Goal: Task Accomplishment & Management: Manage account settings

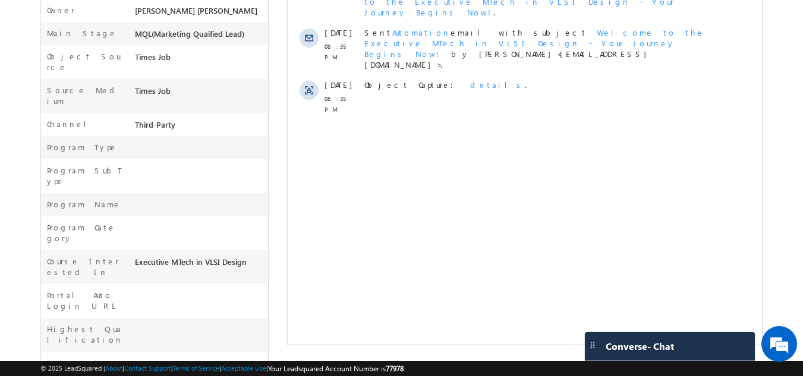
scroll to position [329, 0]
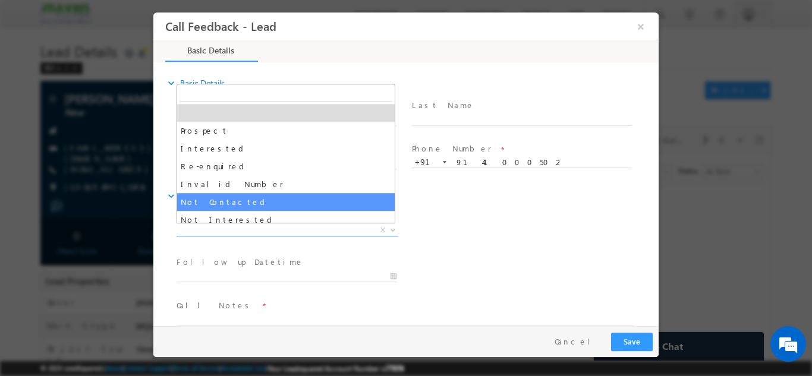
select select "Not Contacted"
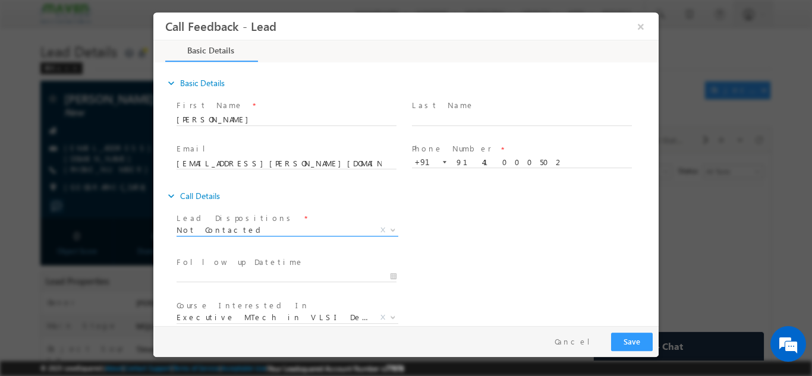
scroll to position [63, 0]
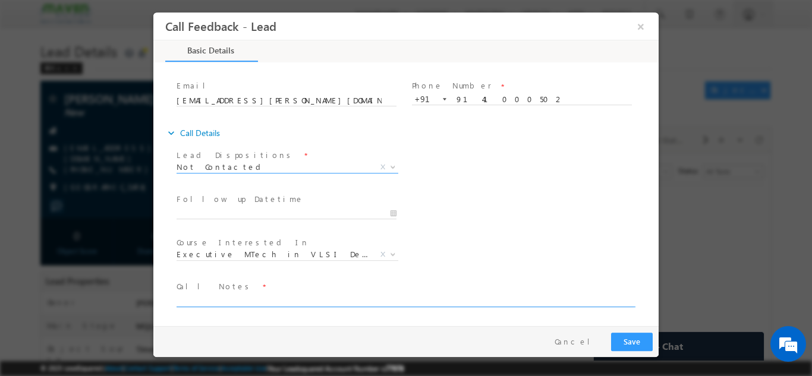
click at [253, 303] on textarea at bounding box center [405, 300] width 457 height 14
type textarea "dnp"
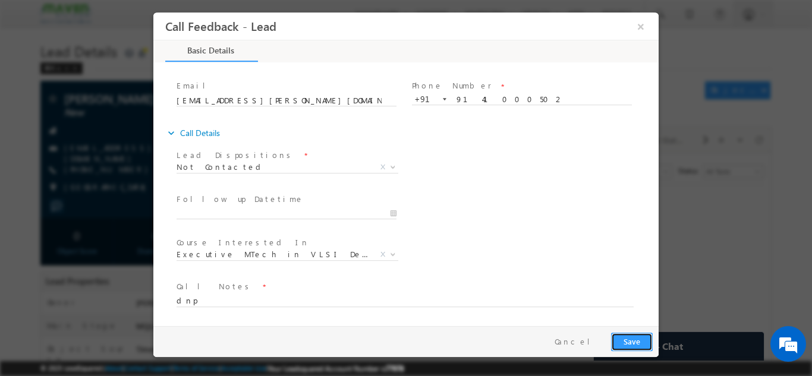
click at [647, 341] on button "Save" at bounding box center [632, 341] width 42 height 18
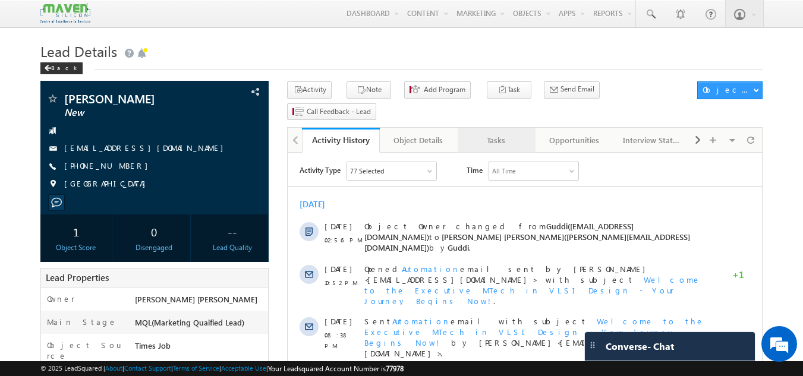
click at [495, 133] on div "Tasks" at bounding box center [496, 140] width 58 height 14
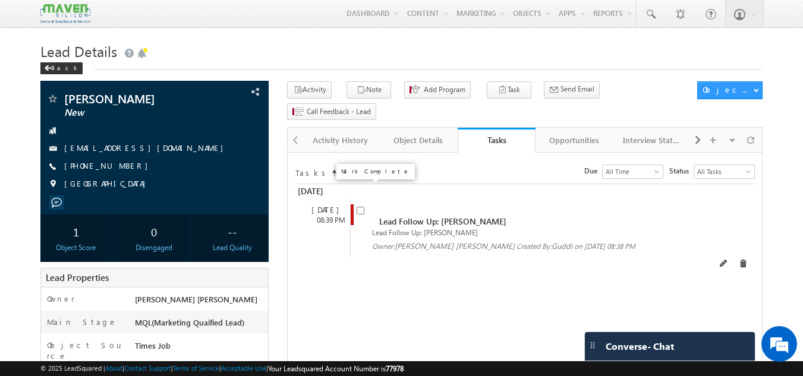
click at [360, 207] on input "checkbox" at bounding box center [361, 211] width 8 height 8
checkbox input "false"
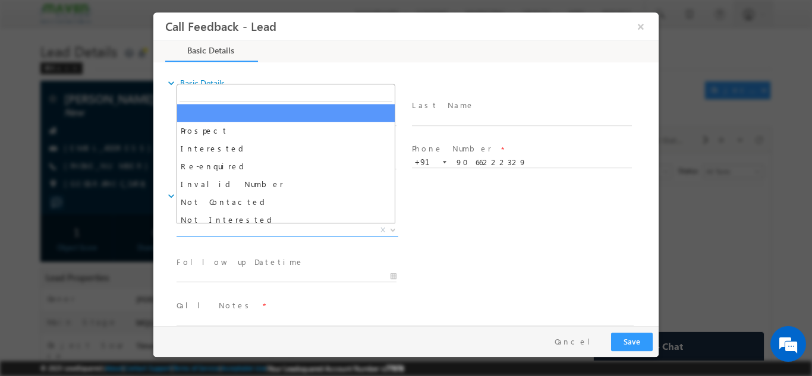
click at [243, 230] on span "X" at bounding box center [288, 230] width 222 height 12
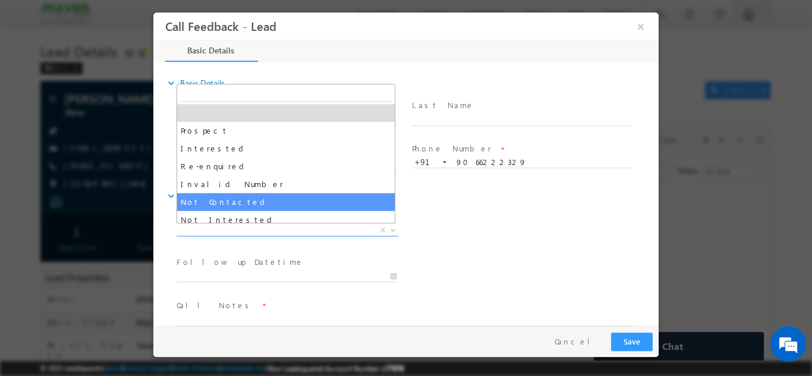
select select "Not Contacted"
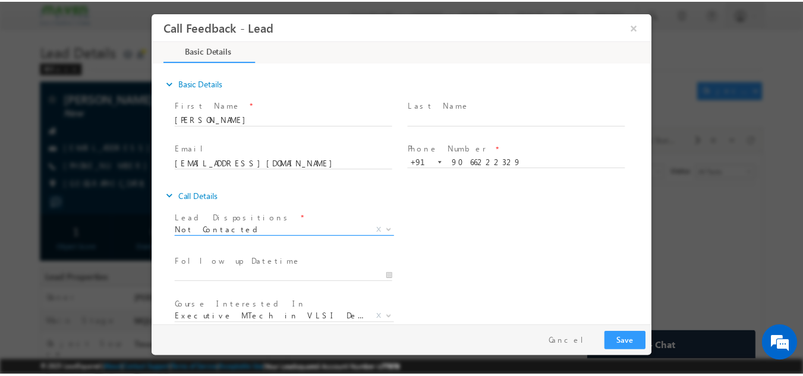
scroll to position [63, 0]
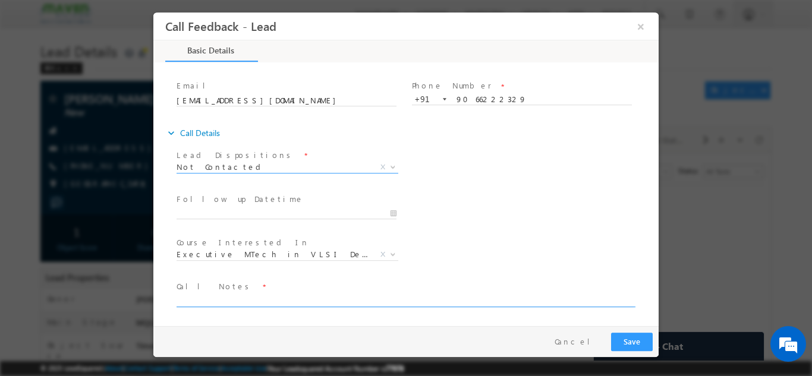
click at [304, 297] on textarea at bounding box center [405, 300] width 457 height 14
type textarea "dnp"
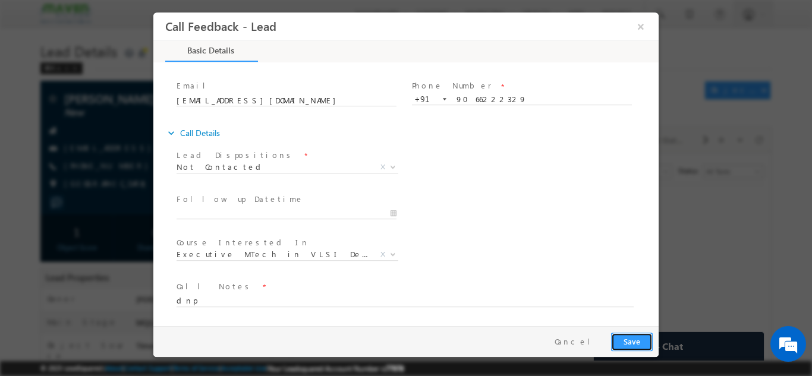
click at [630, 337] on button "Save" at bounding box center [632, 341] width 42 height 18
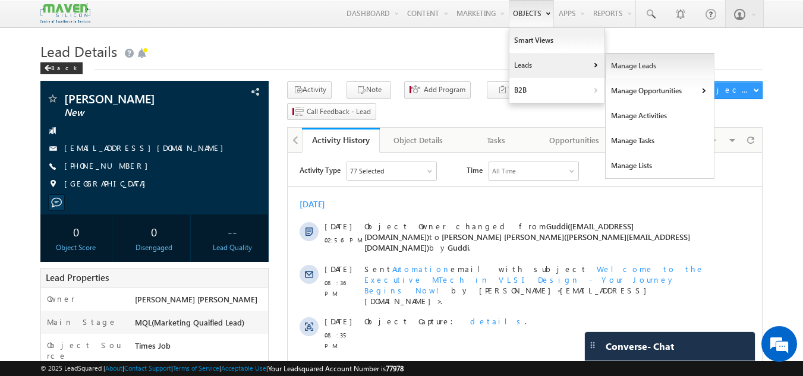
click at [627, 68] on link "Manage Leads" at bounding box center [660, 66] width 109 height 25
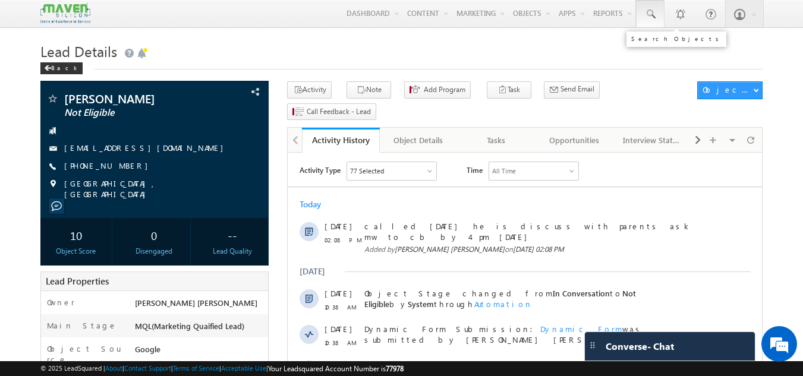
click at [646, 10] on span at bounding box center [651, 14] width 12 height 12
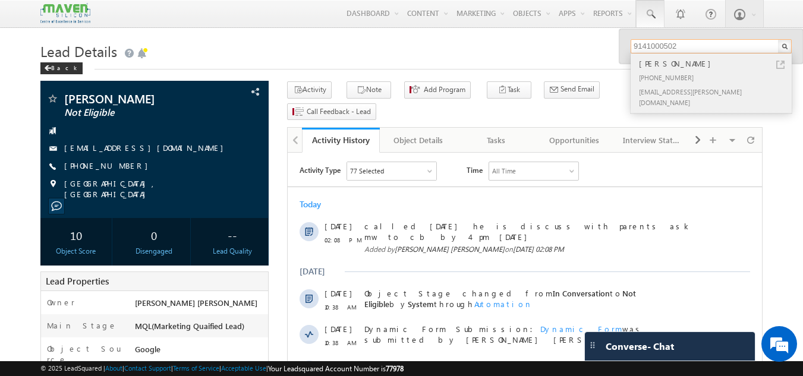
type input "9141000502"
click at [693, 84] on div "[PHONE_NUMBER]" at bounding box center [716, 77] width 159 height 14
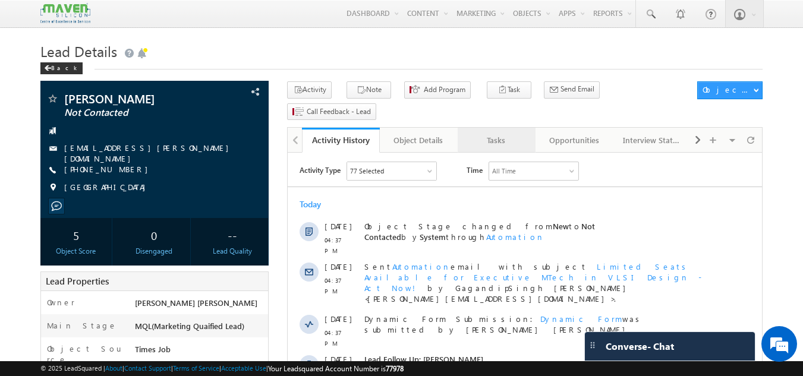
click at [495, 133] on div "Tasks" at bounding box center [496, 140] width 58 height 14
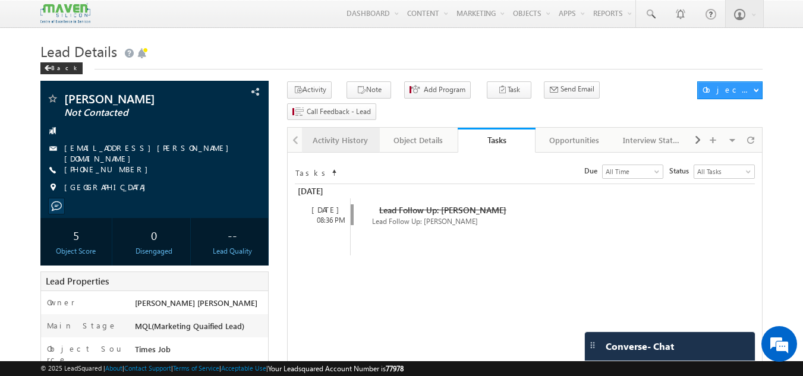
click at [326, 133] on div "Activity History" at bounding box center [341, 140] width 58 height 14
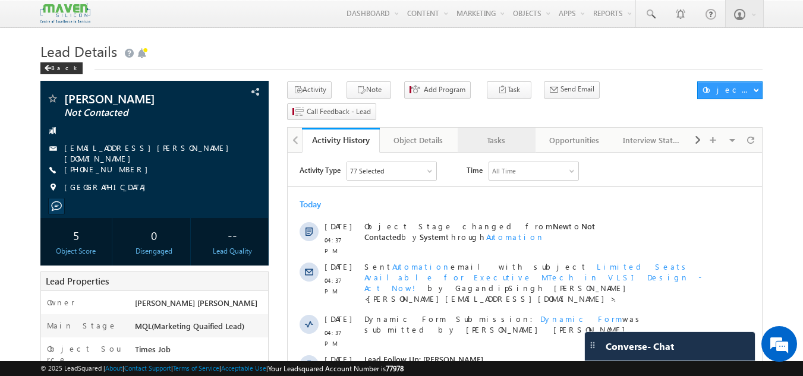
click at [494, 133] on div "Tasks" at bounding box center [496, 140] width 58 height 14
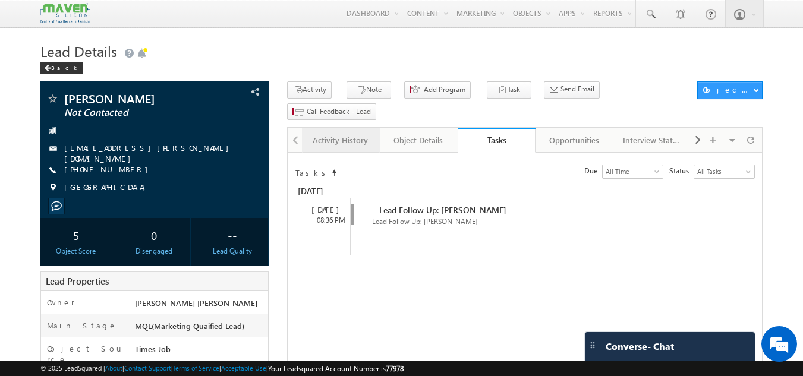
click at [341, 133] on div "Activity History" at bounding box center [341, 140] width 58 height 14
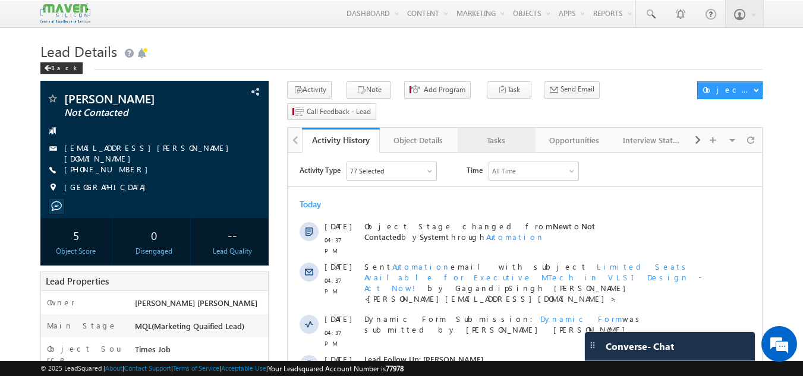
click at [507, 133] on div "Tasks" at bounding box center [496, 140] width 58 height 14
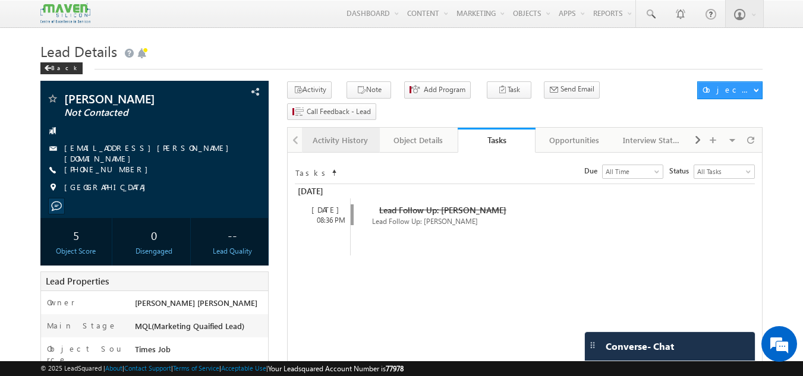
click at [347, 133] on div "Activity History" at bounding box center [341, 140] width 58 height 14
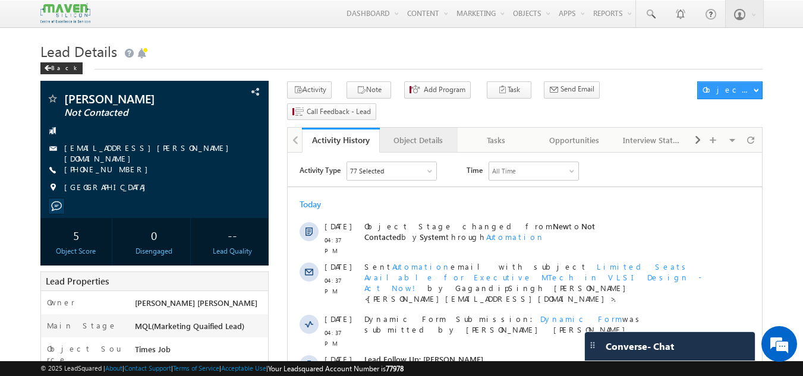
click at [429, 133] on div "Object Details" at bounding box center [418, 140] width 58 height 14
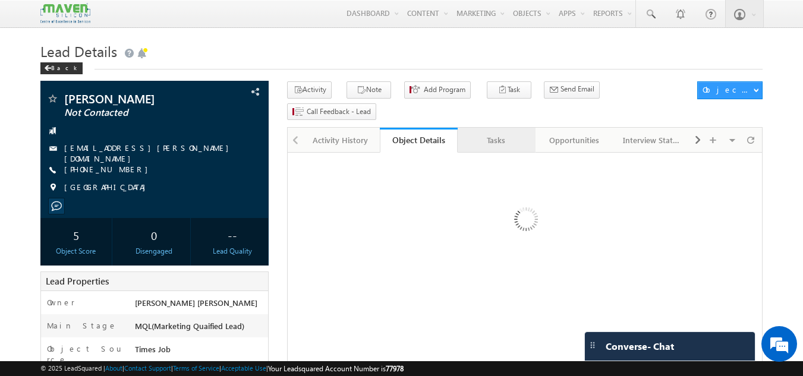
click at [499, 133] on div "Tasks" at bounding box center [496, 140] width 58 height 14
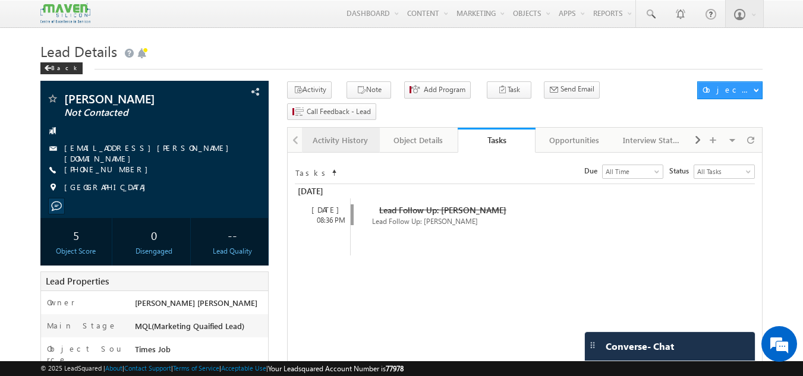
click at [344, 133] on div "Activity History" at bounding box center [341, 140] width 58 height 14
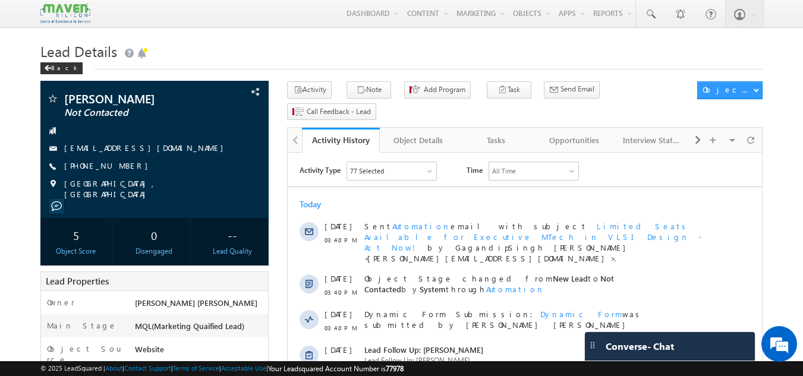
click at [363, 313] on div "15 Sep 03:40 PM Dynamic Form Submission: Dynamic Form was submitted by Gagandip…" at bounding box center [525, 322] width 474 height 36
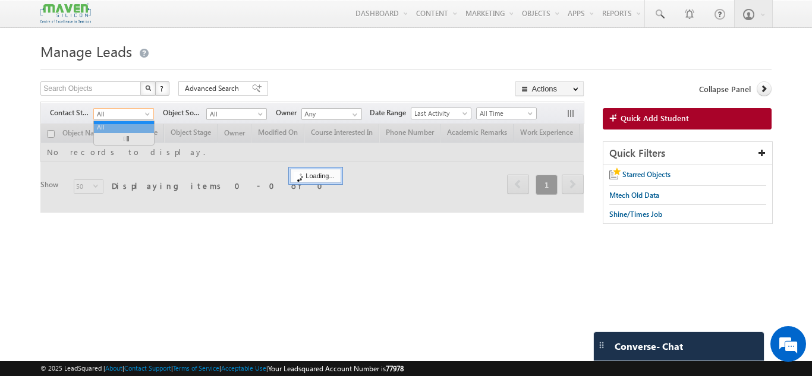
click at [141, 115] on span "All" at bounding box center [122, 114] width 56 height 11
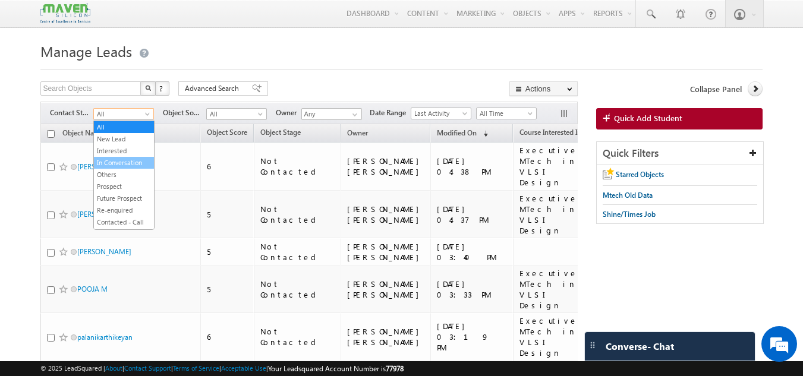
click at [132, 160] on link "In Conversation" at bounding box center [124, 163] width 60 height 11
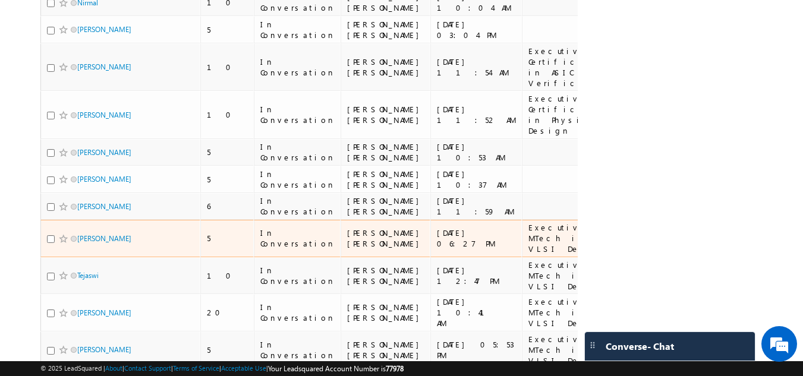
scroll to position [329, 0]
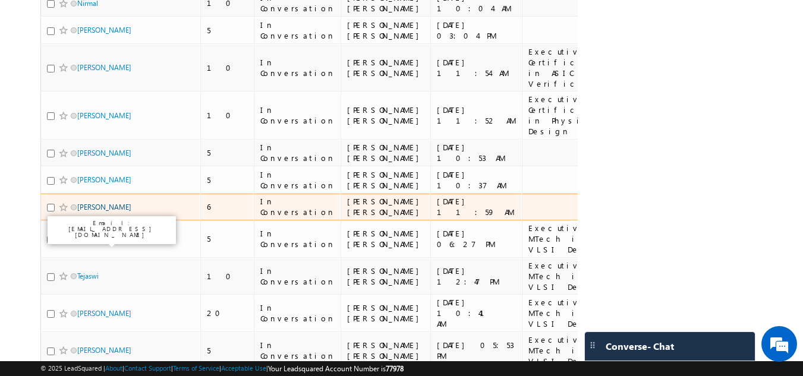
click at [106, 212] on link "[PERSON_NAME]" at bounding box center [104, 207] width 54 height 9
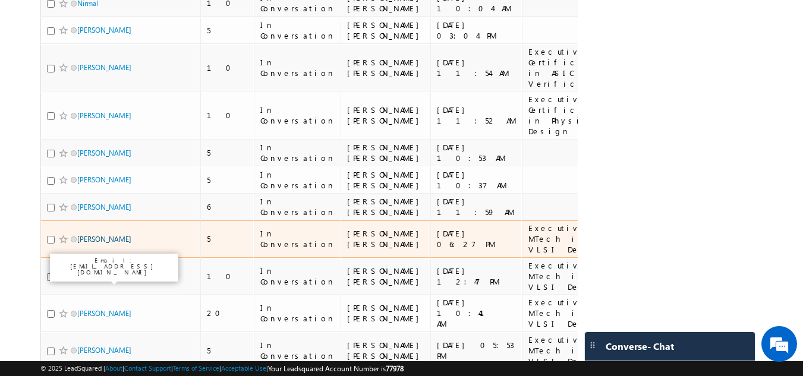
click at [103, 244] on link "Rahul Bodduna" at bounding box center [104, 239] width 54 height 9
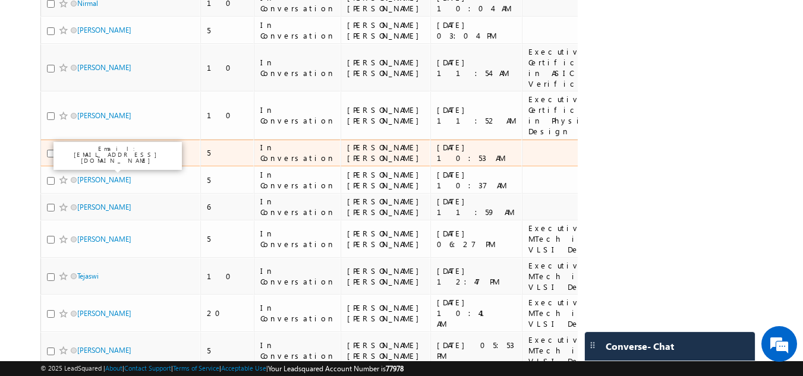
click at [100, 158] on link "Anagha Hemadri" at bounding box center [104, 153] width 54 height 9
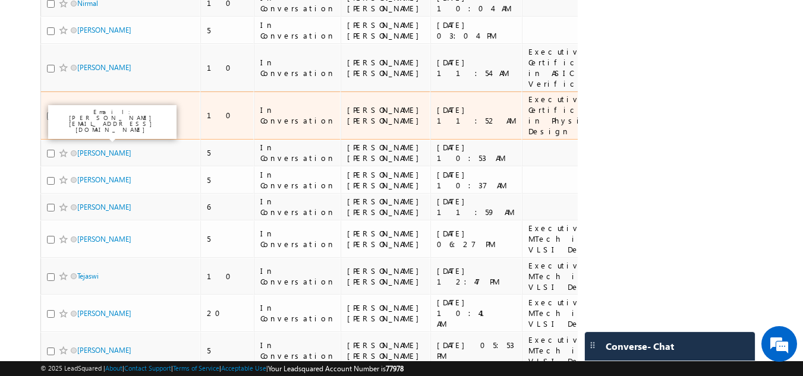
click at [97, 120] on link "Akhil Batchu" at bounding box center [104, 115] width 54 height 9
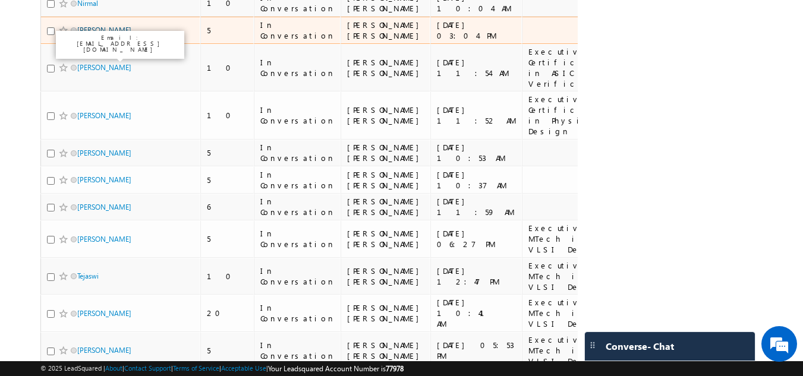
click at [98, 34] on link "Akshatha Sridhar" at bounding box center [104, 30] width 54 height 9
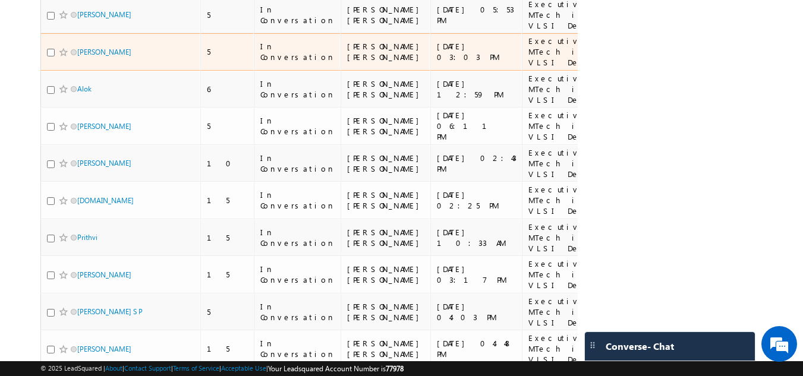
scroll to position [655, 0]
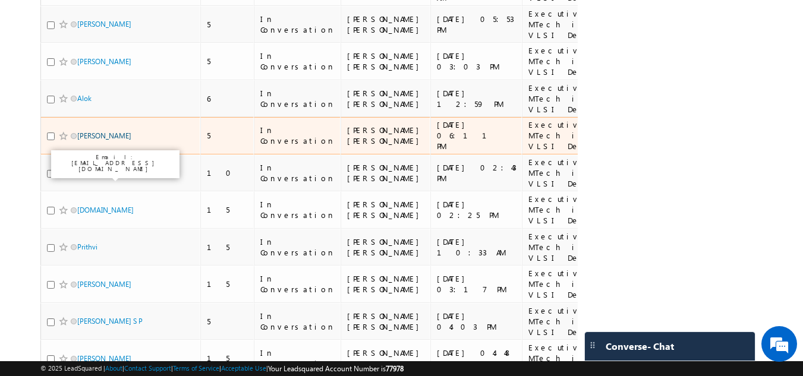
click at [100, 140] on link "Balaji Sadewad" at bounding box center [104, 135] width 54 height 9
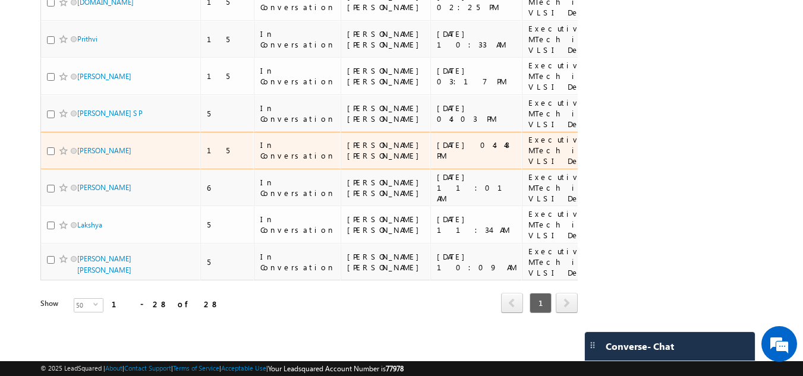
scroll to position [887, 0]
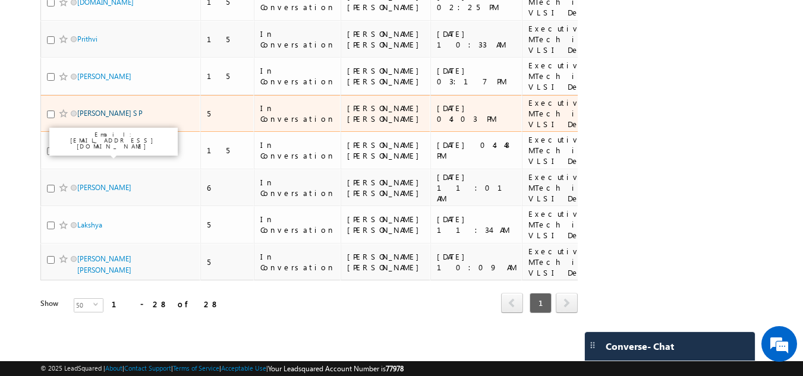
click at [93, 118] on link "Abhijith S P" at bounding box center [109, 113] width 65 height 9
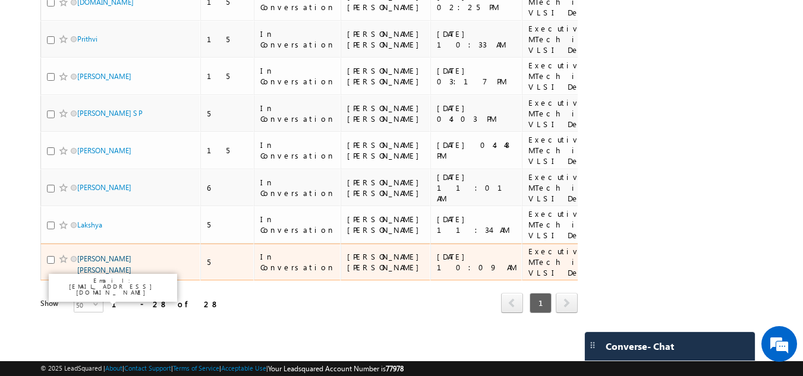
click at [103, 275] on link "Adarsh Pradeep Magdum" at bounding box center [104, 264] width 54 height 20
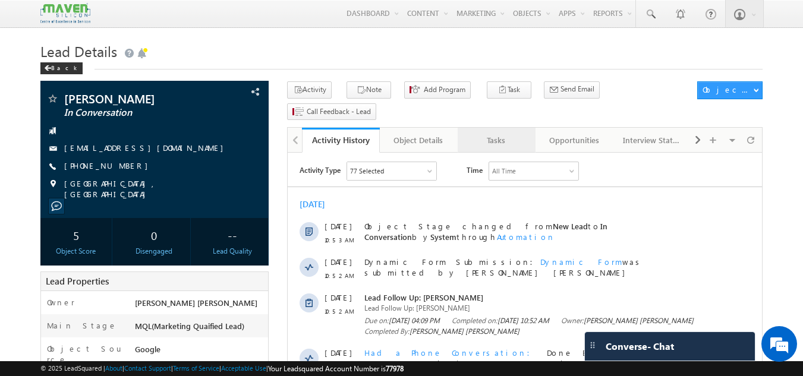
click at [510, 133] on div "Tasks" at bounding box center [496, 140] width 58 height 14
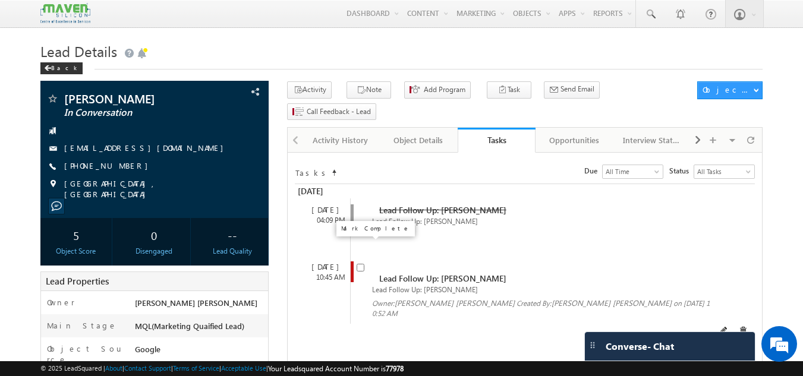
click at [359, 264] on input "checkbox" at bounding box center [361, 268] width 8 height 8
checkbox input "false"
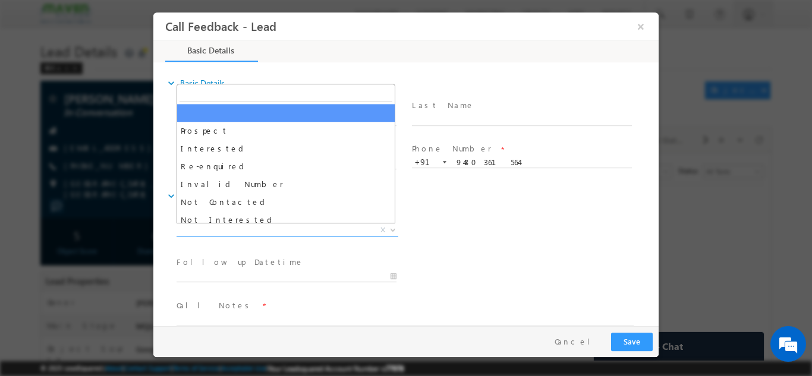
click at [349, 225] on span "X" at bounding box center [288, 230] width 222 height 12
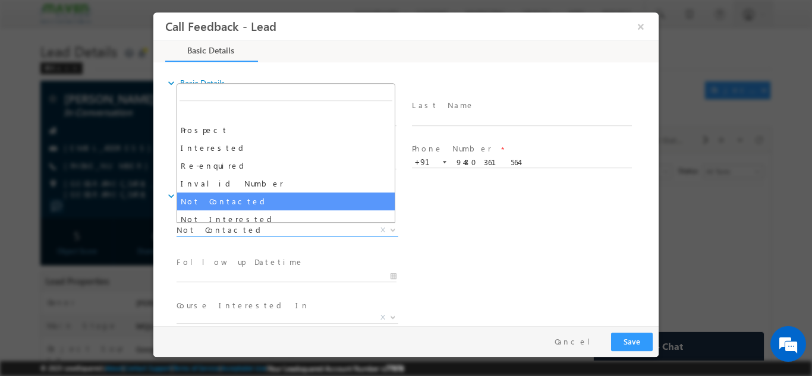
click at [330, 234] on span "Not Contacted" at bounding box center [273, 229] width 193 height 11
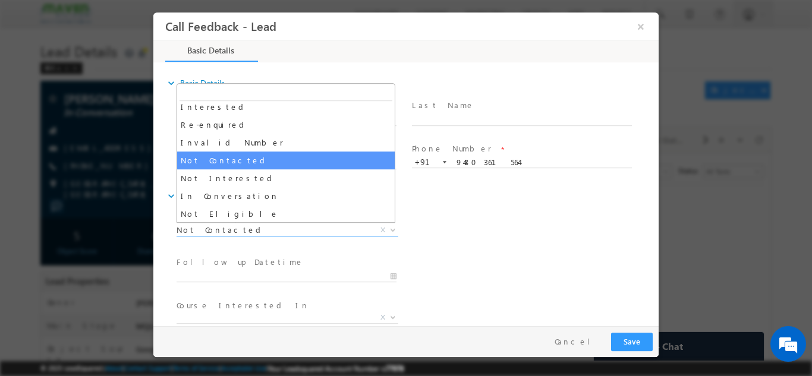
scroll to position [49, 0]
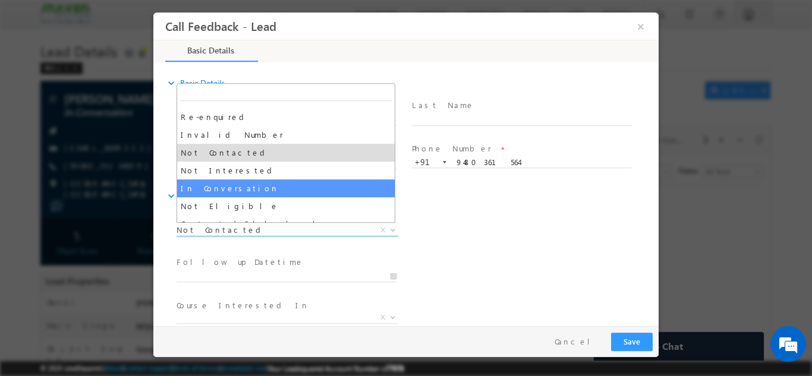
select select "In Conversation"
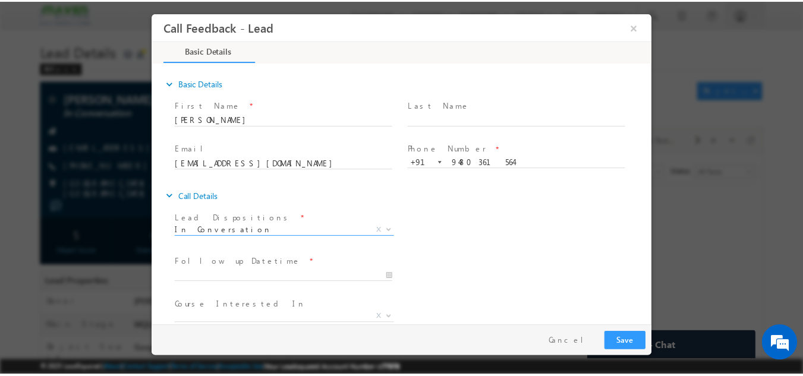
scroll to position [63, 0]
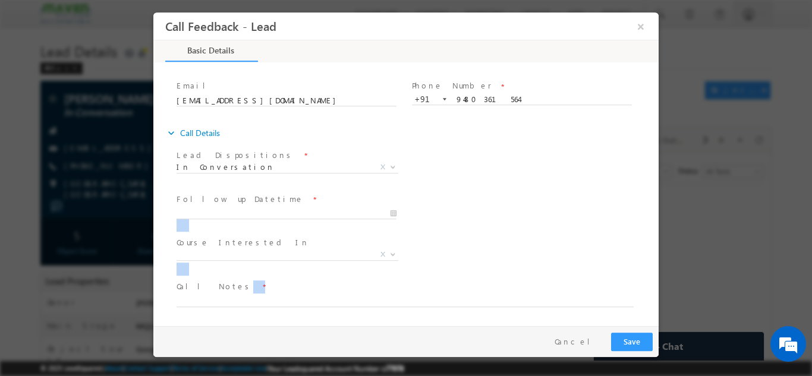
drag, startPoint x: 300, startPoint y: 288, endPoint x: 272, endPoint y: 218, distance: 75.2
click at [272, 218] on div "Lead Dispositions * Prospect Interested Re-enquired Invalid Number Not Contacte…" at bounding box center [412, 233] width 494 height 175
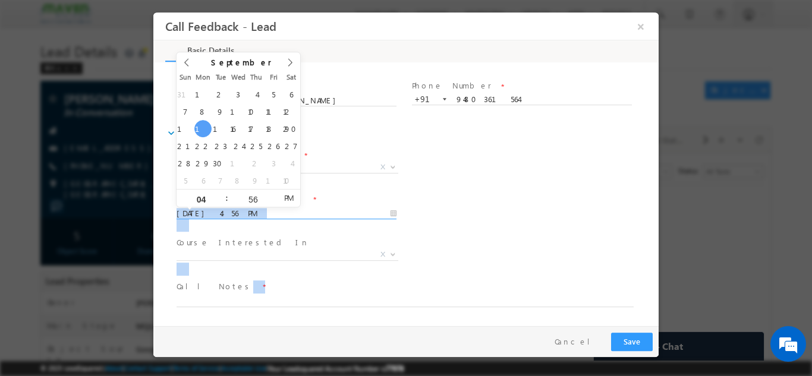
click at [272, 218] on input "15/09/2025 4:56 PM" at bounding box center [287, 214] width 220 height 12
type input "16/09/2025 4:56 PM"
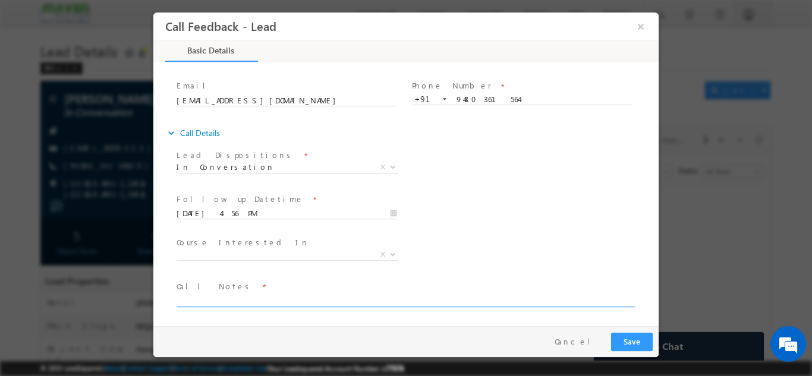
click at [206, 298] on textarea at bounding box center [405, 300] width 457 height 14
type textarea "dnp"
click at [627, 338] on button "Save" at bounding box center [632, 341] width 42 height 18
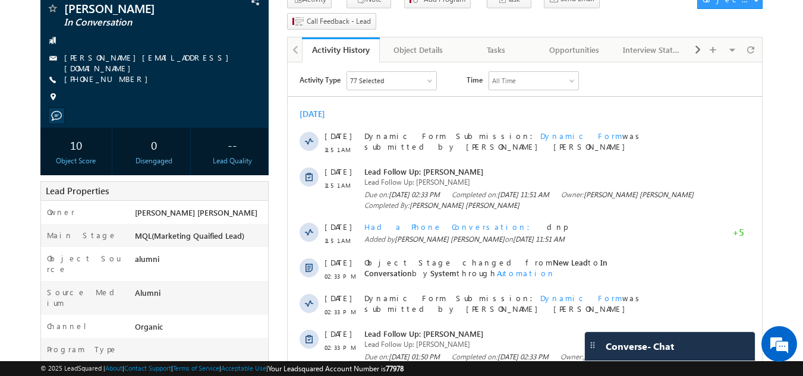
scroll to position [90, 0]
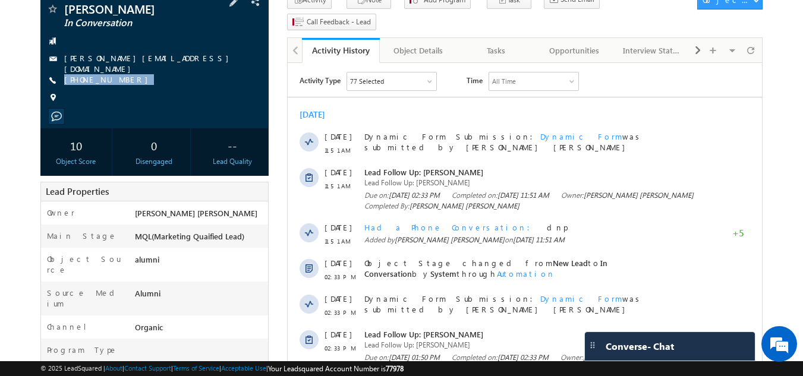
drag, startPoint x: 144, startPoint y: 74, endPoint x: 117, endPoint y: 83, distance: 29.0
click at [117, 83] on div "[PERSON_NAME] In Conversation [PERSON_NAME][EMAIL_ADDRESS][DOMAIN_NAME] [PHONE_…" at bounding box center [154, 56] width 217 height 107
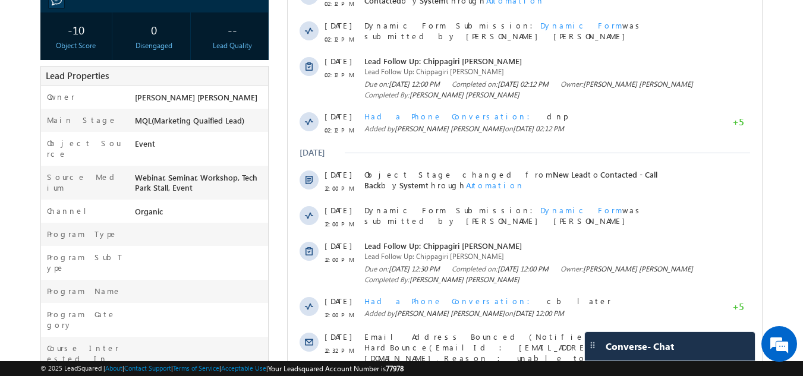
scroll to position [448, 0]
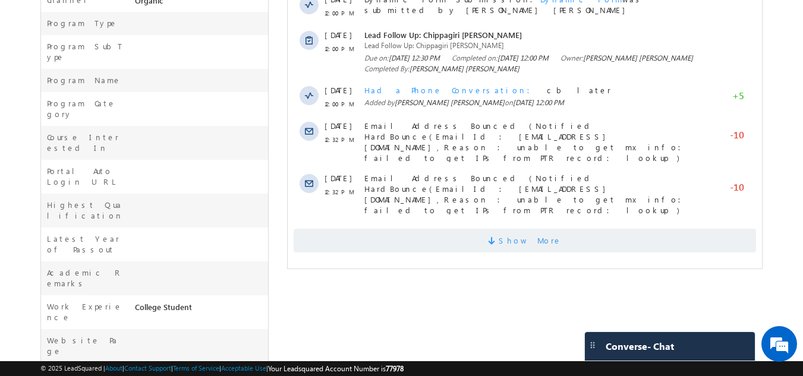
click at [523, 229] on span "Show More" at bounding box center [530, 241] width 63 height 24
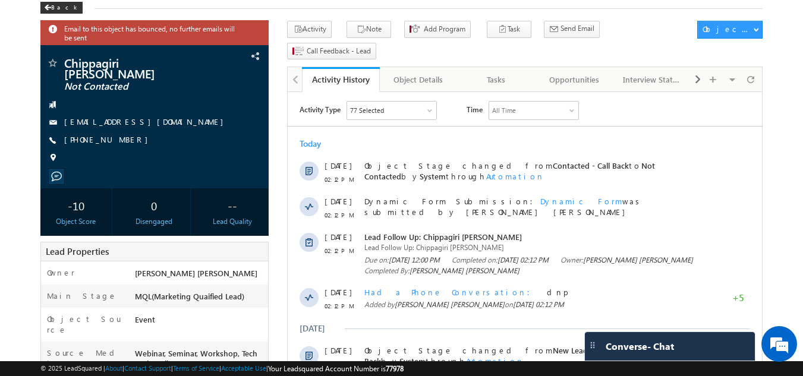
scroll to position [0, 0]
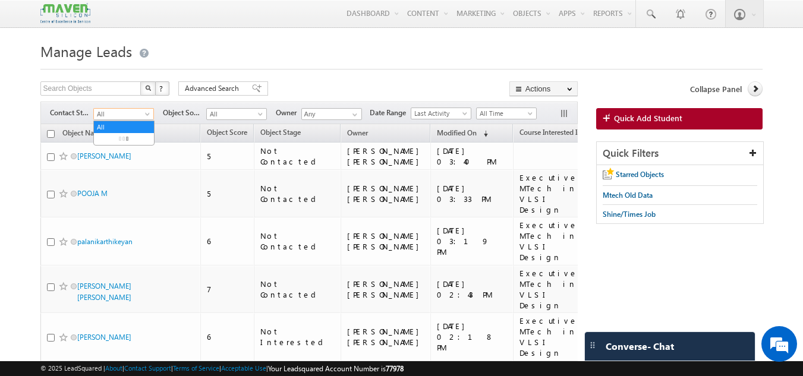
click at [147, 112] on span at bounding box center [149, 117] width 10 height 10
click at [123, 143] on link "New Lead" at bounding box center [124, 139] width 60 height 11
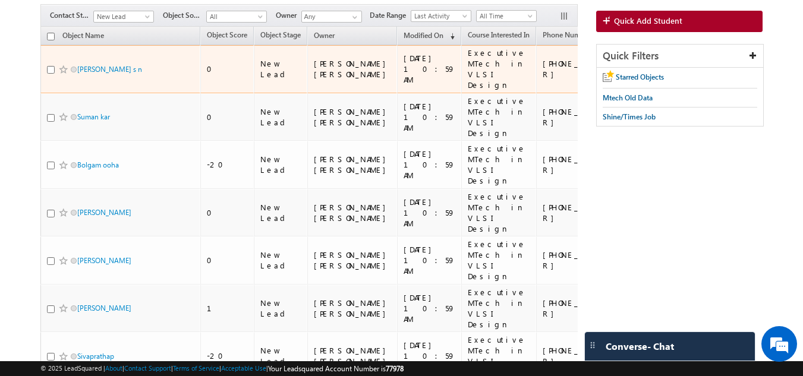
scroll to position [99, 0]
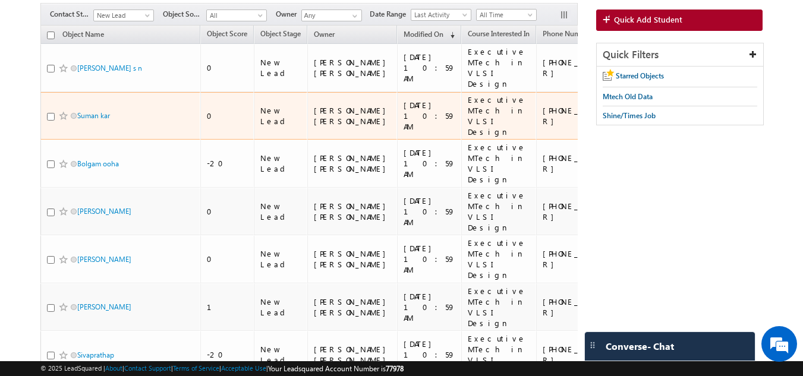
click at [397, 115] on td "15/09/2025 10:59 AM" at bounding box center [429, 116] width 64 height 48
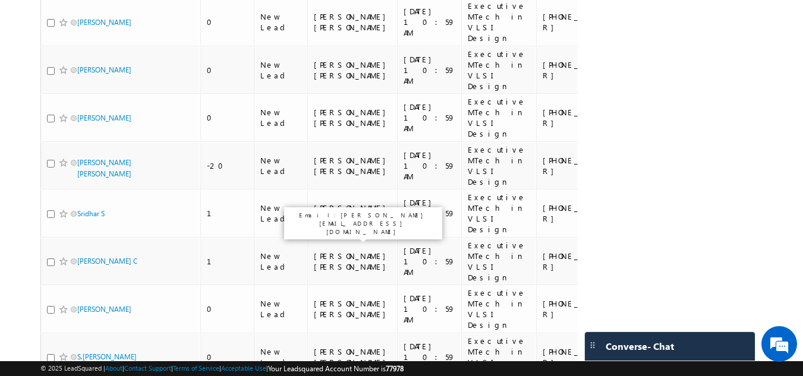
scroll to position [1730, 0]
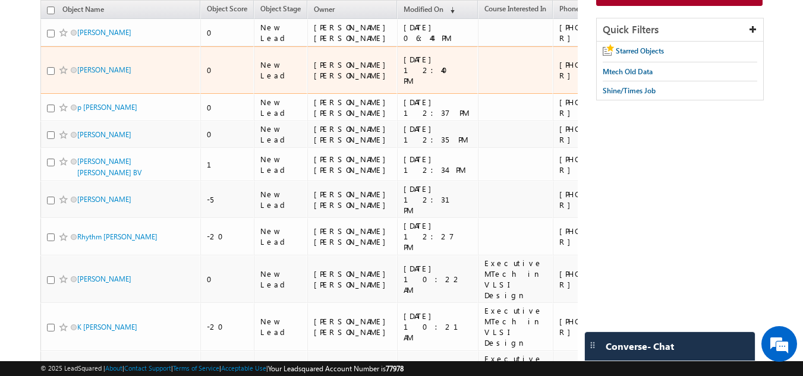
scroll to position [125, 0]
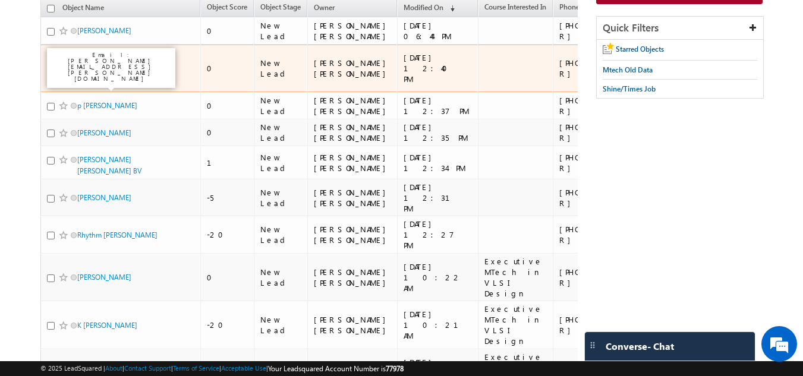
click at [121, 73] on link "pragati kumari" at bounding box center [104, 68] width 54 height 9
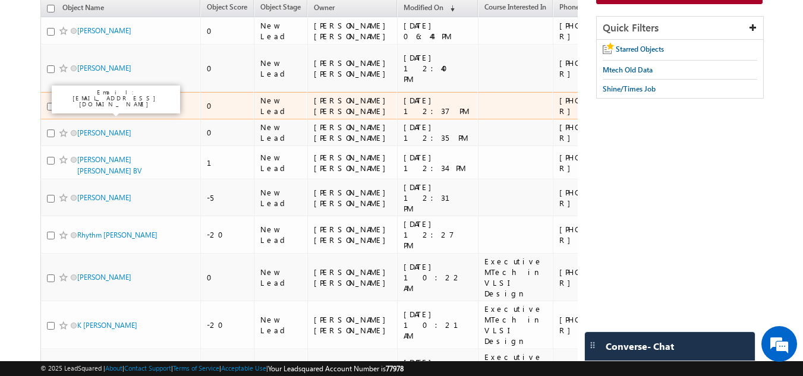
click at [106, 107] on link "p vijay kumar" at bounding box center [107, 105] width 60 height 9
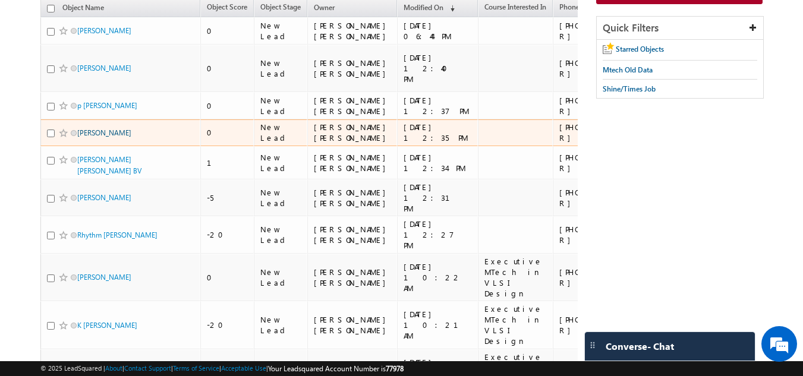
click at [96, 137] on link "Divya K" at bounding box center [104, 132] width 54 height 9
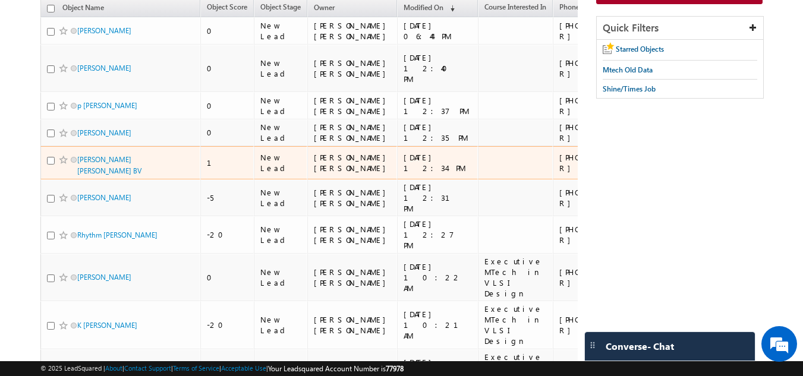
click at [103, 177] on div "nithya Niharika BV" at bounding box center [121, 165] width 149 height 23
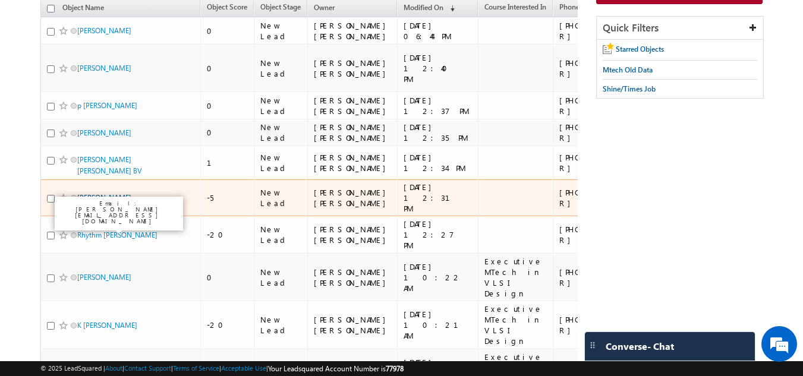
click at [106, 202] on link "Sushmitha alur" at bounding box center [104, 197] width 54 height 9
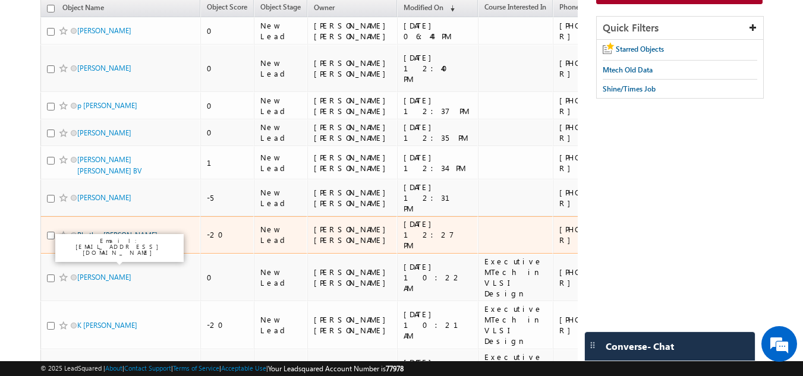
click at [100, 240] on link "Rhythm J. Patel" at bounding box center [117, 235] width 80 height 9
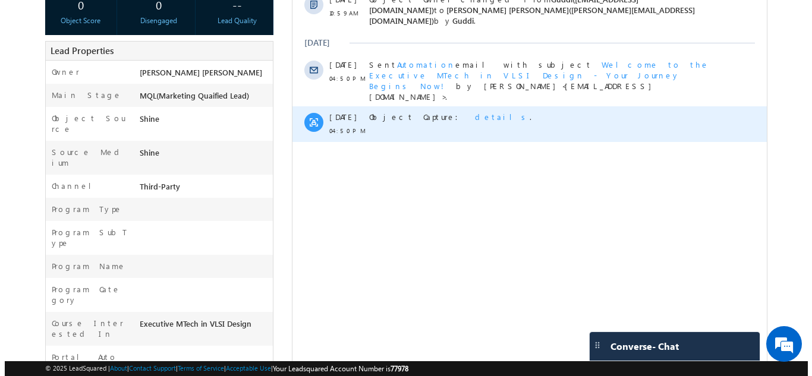
scroll to position [227, 0]
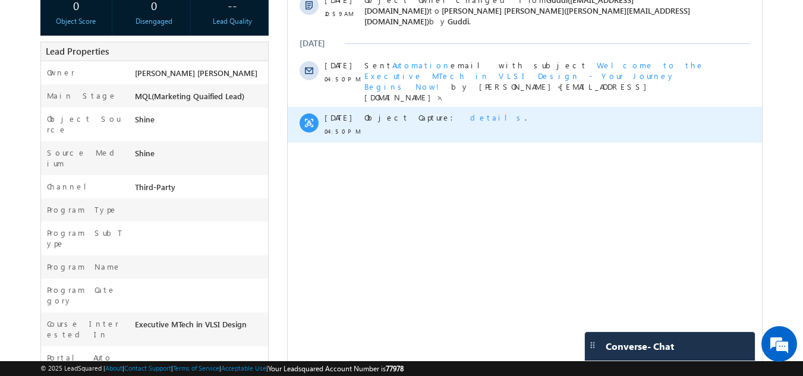
click at [470, 112] on span "details" at bounding box center [497, 117] width 55 height 10
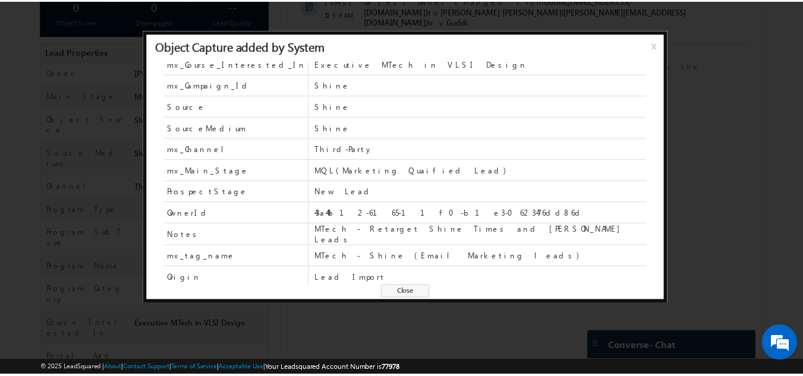
scroll to position [116, 0]
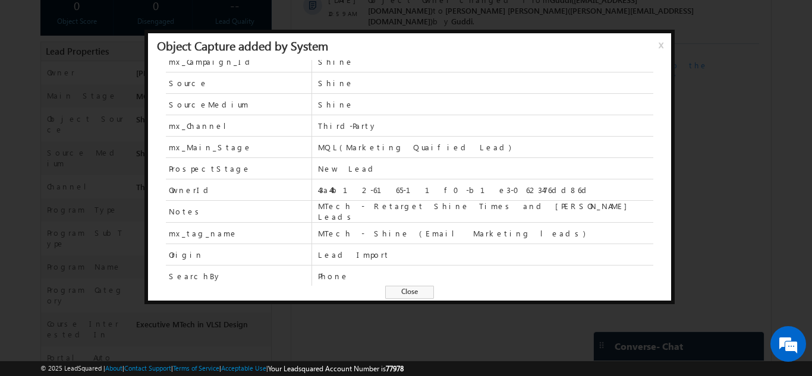
click at [660, 41] on span "x" at bounding box center [664, 49] width 10 height 21
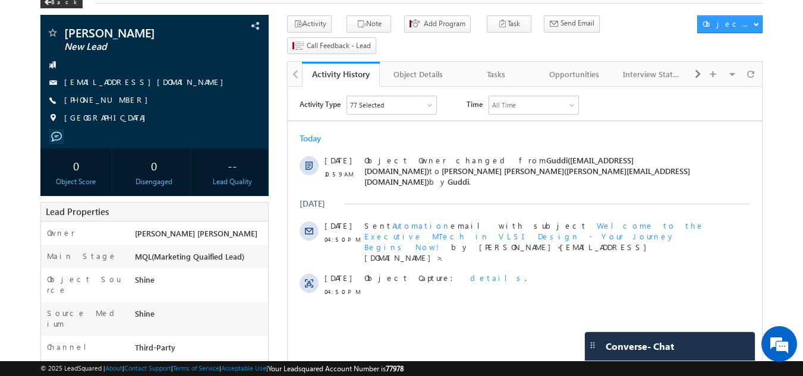
scroll to position [67, 0]
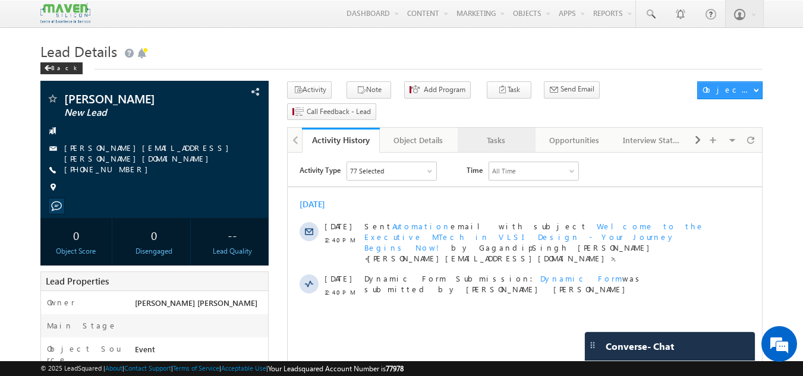
click at [490, 133] on div "Tasks" at bounding box center [496, 140] width 58 height 14
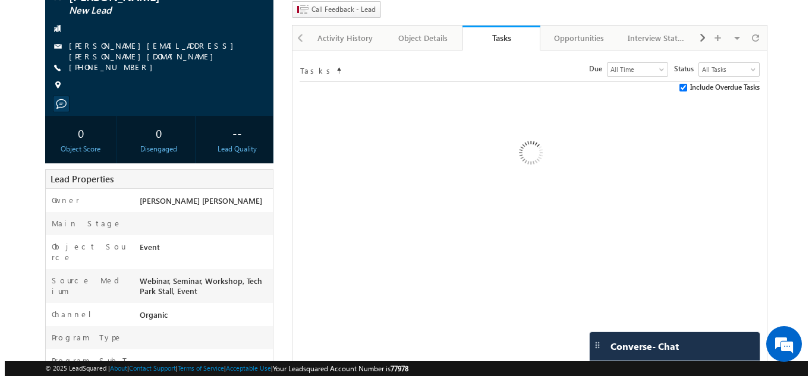
scroll to position [103, 0]
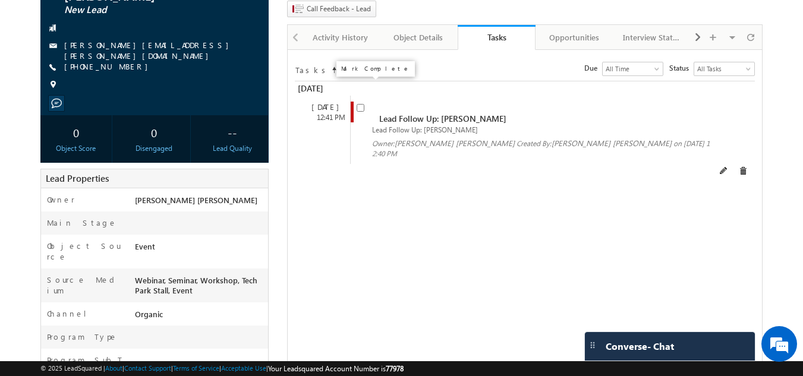
click at [359, 104] on input "checkbox" at bounding box center [361, 108] width 8 height 8
checkbox input "false"
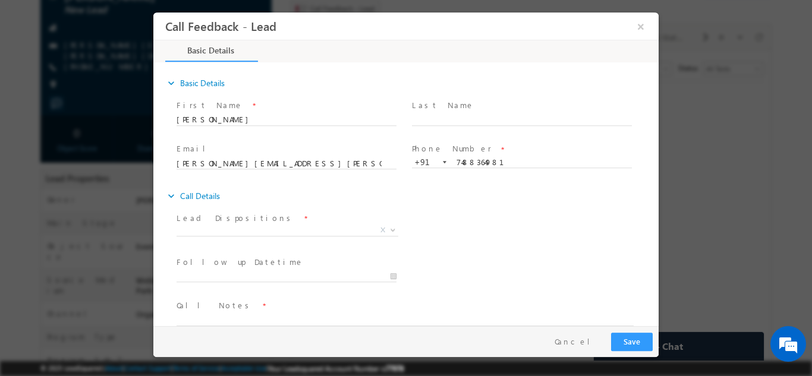
scroll to position [0, 0]
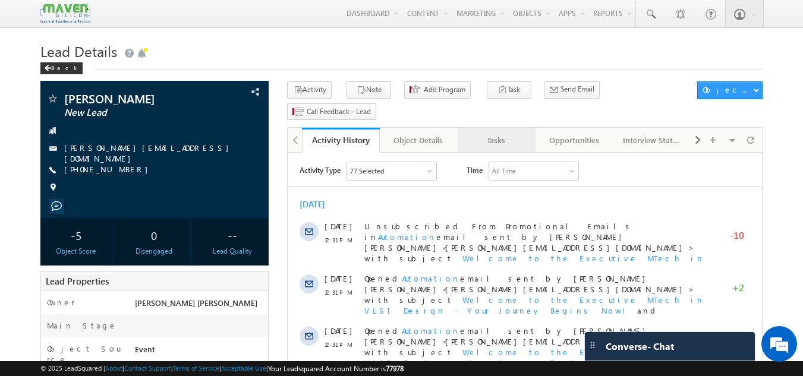
click at [496, 130] on link "Tasks" at bounding box center [497, 140] width 78 height 25
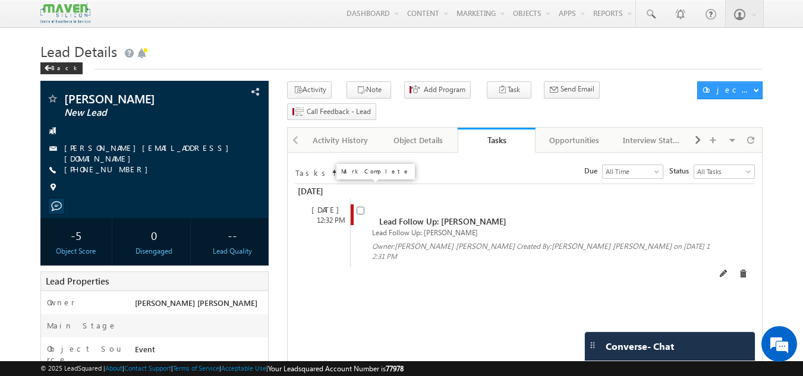
click at [362, 207] on input "checkbox" at bounding box center [361, 211] width 8 height 8
checkbox input "false"
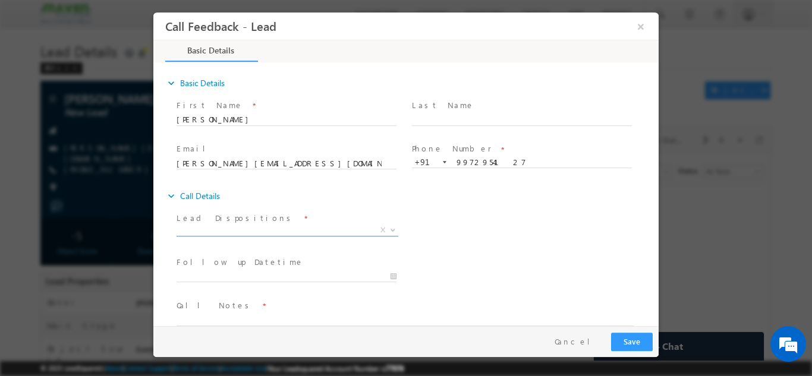
scroll to position [19, 0]
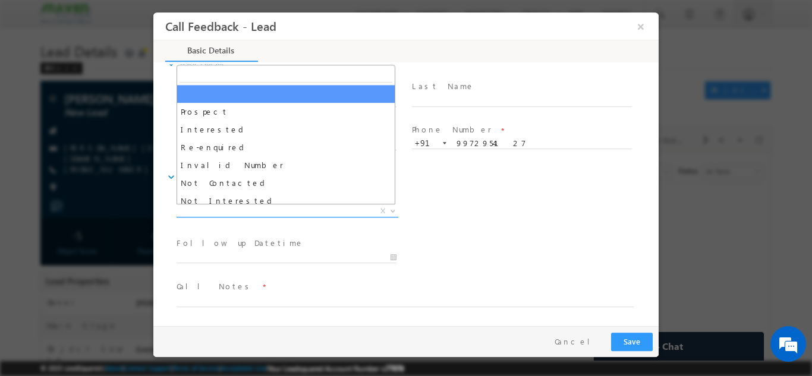
click at [229, 215] on span "X" at bounding box center [288, 211] width 222 height 12
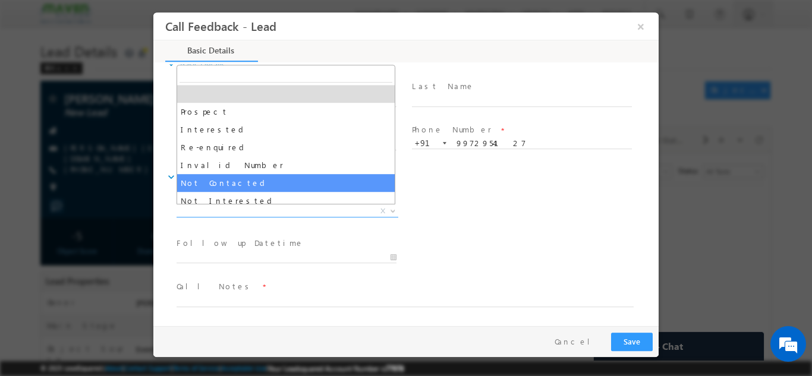
select select "Not Contacted"
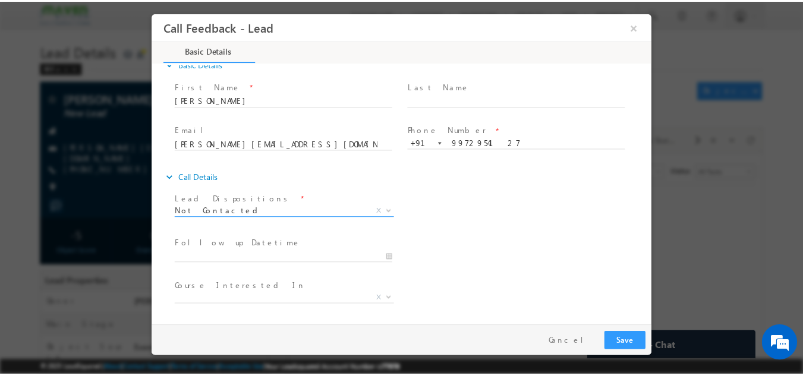
scroll to position [63, 0]
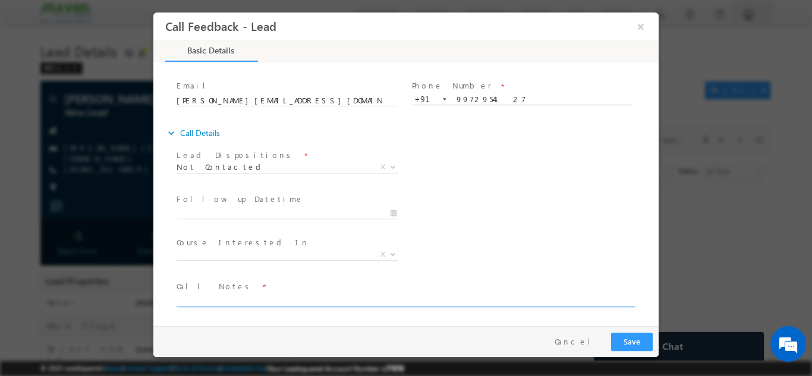
click at [225, 303] on textarea at bounding box center [405, 300] width 457 height 14
type textarea "dnp"
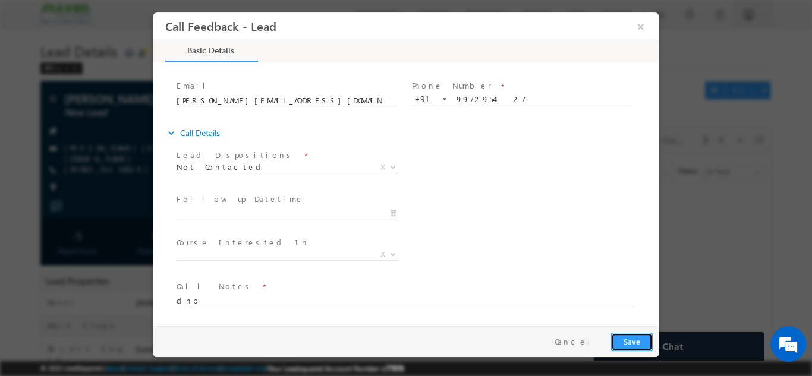
click at [629, 345] on button "Save" at bounding box center [632, 341] width 42 height 18
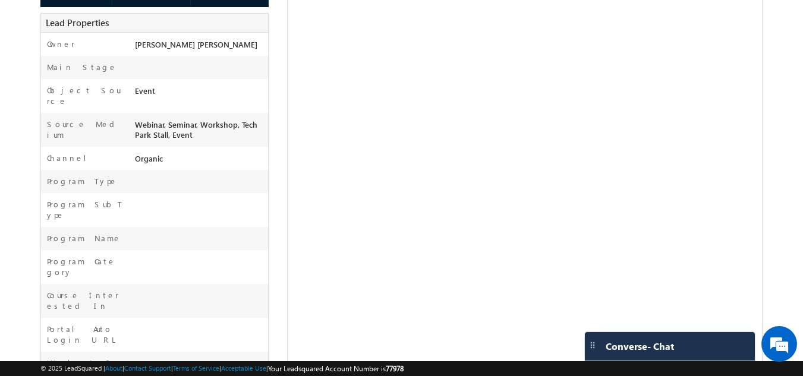
scroll to position [0, 0]
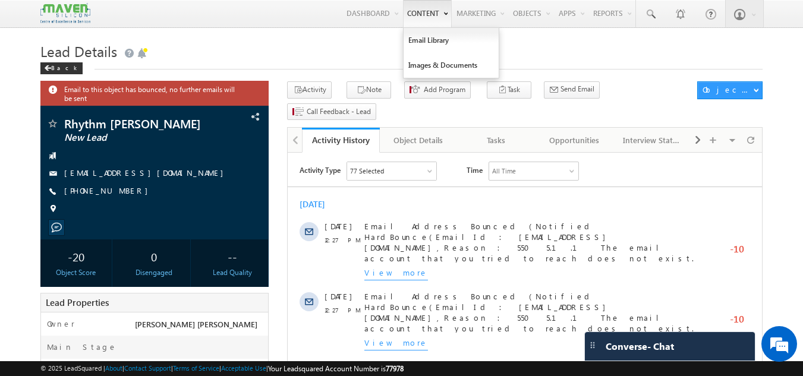
click at [403, 1] on link "Content" at bounding box center [427, 13] width 49 height 27
drag, startPoint x: 399, startPoint y: 1, endPoint x: 353, endPoint y: 53, distance: 69.5
click at [353, 53] on h1 "Lead Details" at bounding box center [401, 50] width 723 height 23
click at [420, 12] on link "Content" at bounding box center [427, 13] width 49 height 27
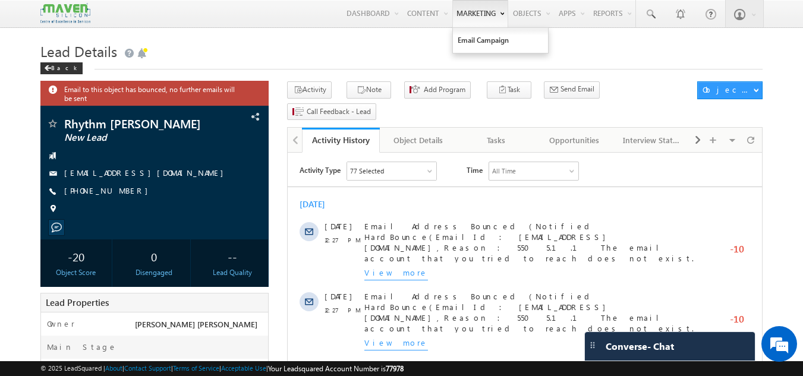
click at [467, 12] on link "Marketing" at bounding box center [480, 13] width 56 height 27
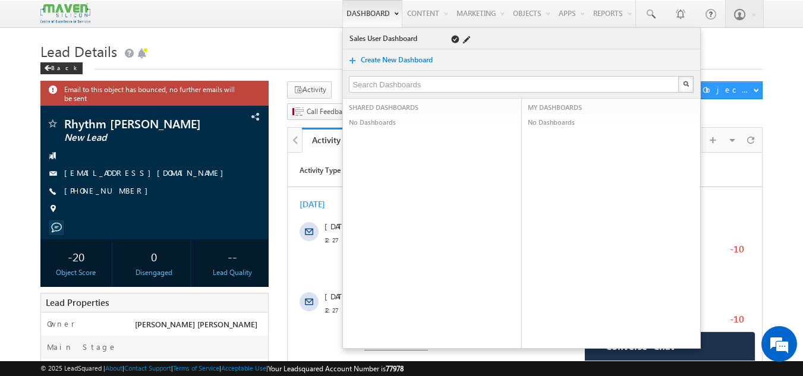
click at [372, 33] on link "Sales User Dashboard" at bounding box center [391, 39] width 84 height 12
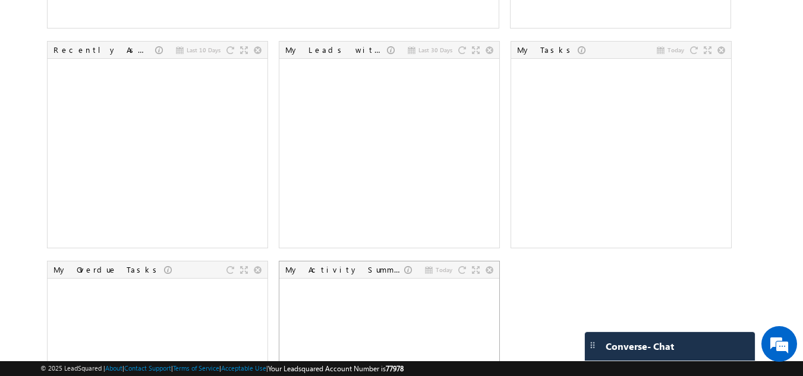
scroll to position [608, 0]
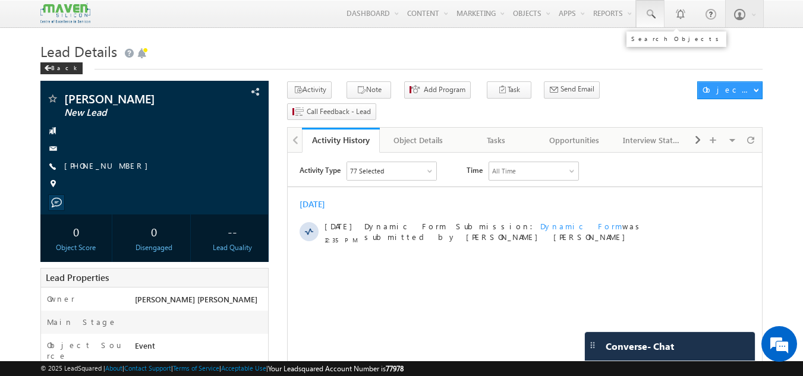
click at [658, 17] on link at bounding box center [650, 13] width 29 height 27
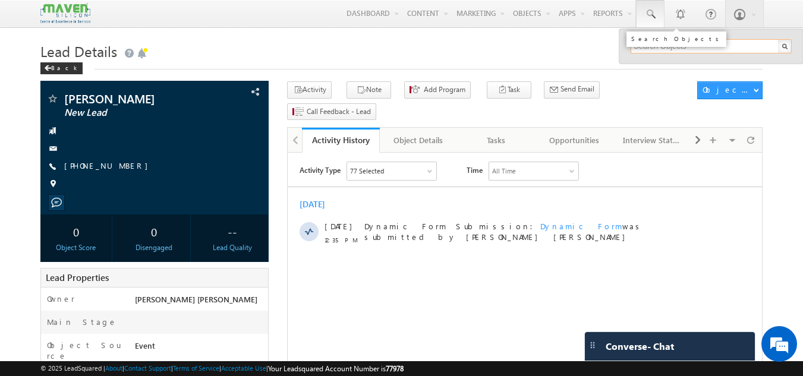
paste input "79957 61697"
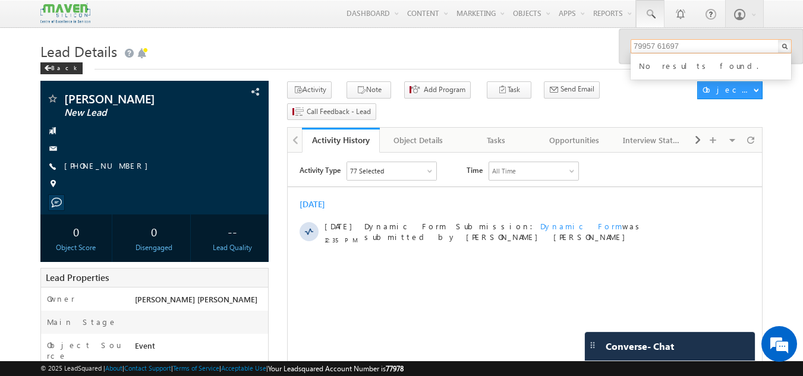
click at [659, 45] on input "79957 61697" at bounding box center [711, 46] width 161 height 14
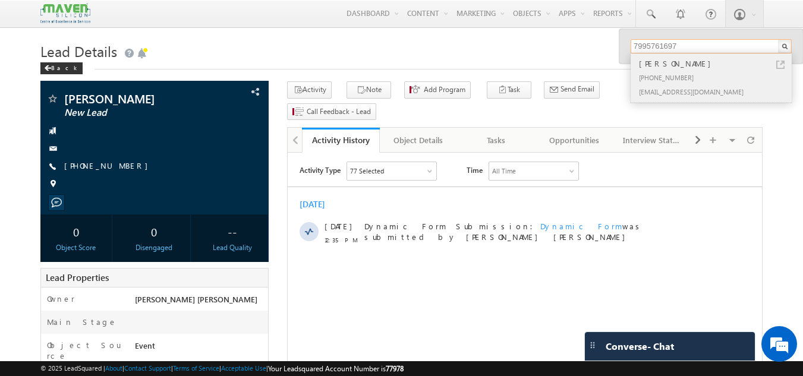
type input "7995761697"
click at [665, 64] on div "[PERSON_NAME]" at bounding box center [716, 63] width 159 height 13
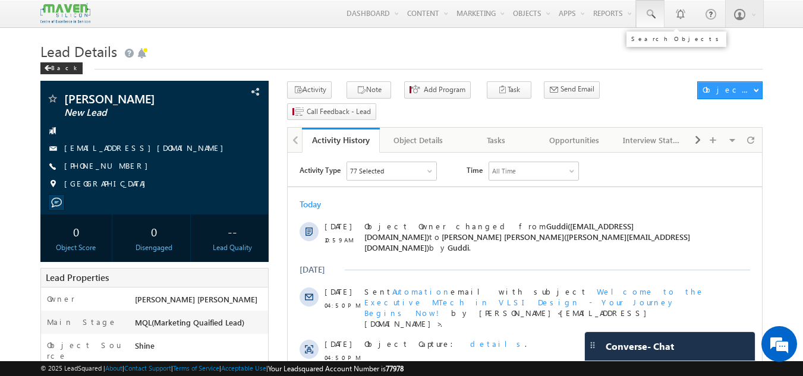
click at [650, 11] on span at bounding box center [651, 14] width 12 height 12
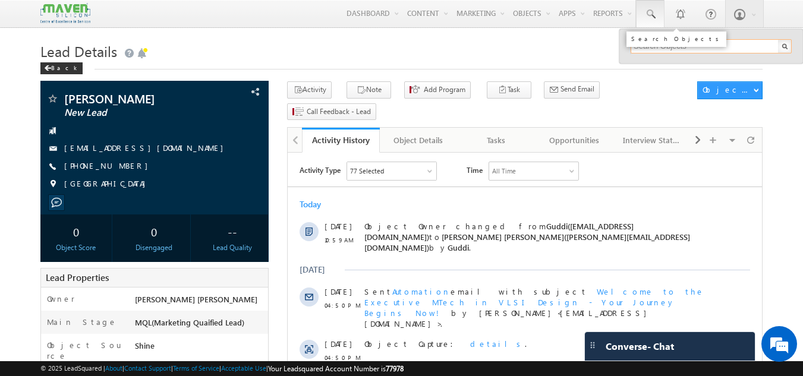
paste input "91999 84357"
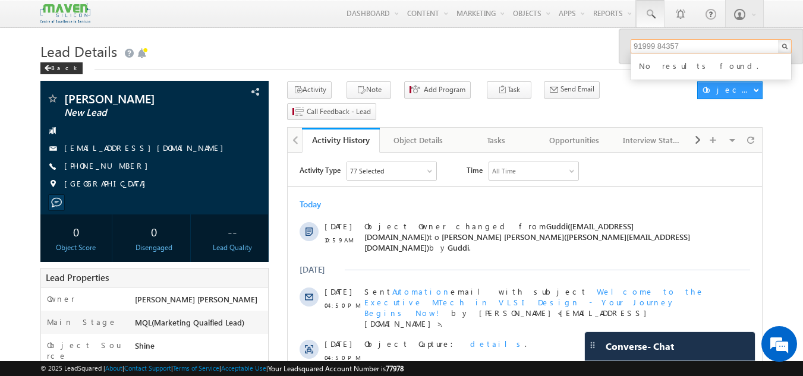
click at [658, 45] on input "91999 84357" at bounding box center [711, 46] width 161 height 14
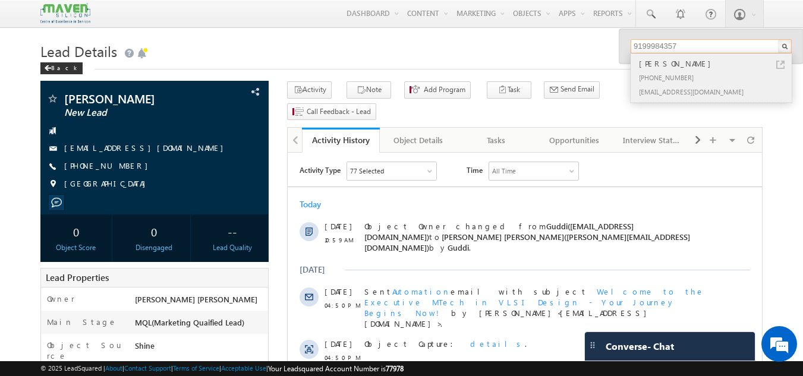
type input "9199984357"
click at [702, 65] on div "[PERSON_NAME]" at bounding box center [716, 63] width 159 height 13
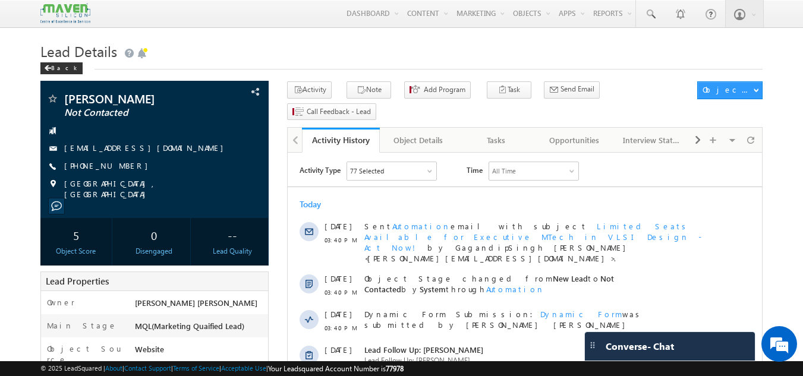
click at [394, 50] on h1 "Lead Details" at bounding box center [401, 50] width 723 height 23
click at [490, 128] on link "Tasks" at bounding box center [497, 140] width 78 height 25
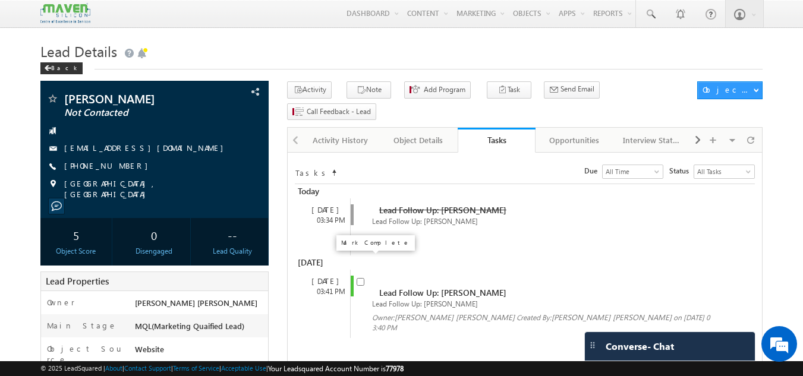
click at [364, 278] on input "checkbox" at bounding box center [361, 282] width 8 height 8
checkbox input "false"
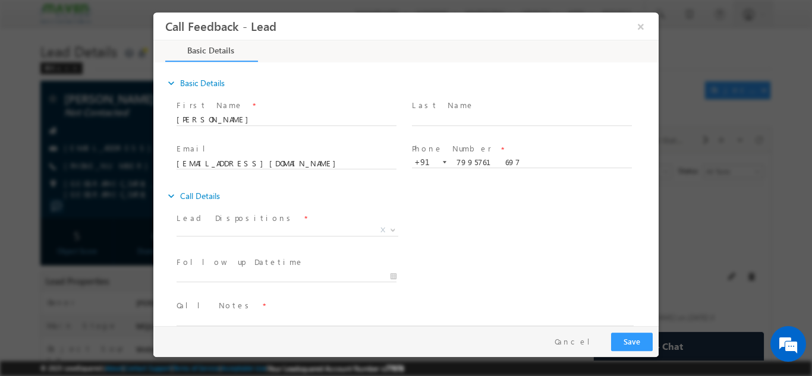
scroll to position [19, 0]
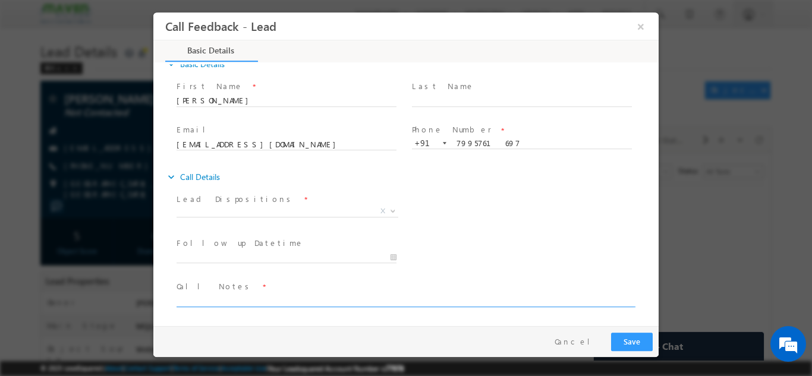
click at [263, 300] on textarea at bounding box center [405, 300] width 457 height 14
click at [356, 298] on textarea "Done btech With 79% having 5 years Vlsi" at bounding box center [405, 300] width 457 height 14
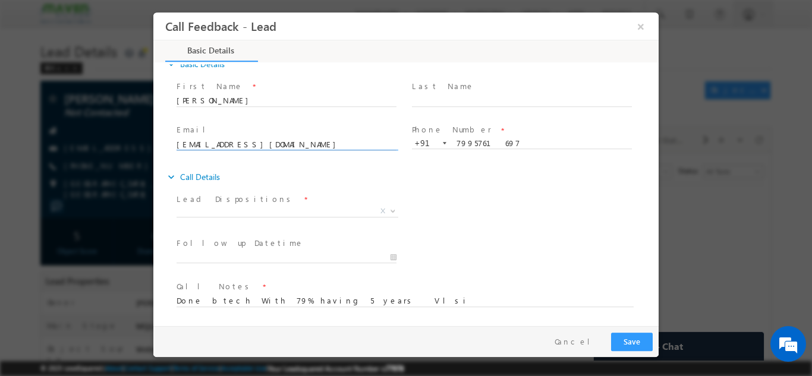
drag, startPoint x: 275, startPoint y: 143, endPoint x: 178, endPoint y: 146, distance: 96.4
click at [178, 146] on input "[EMAIL_ADDRESS][DOMAIN_NAME]" at bounding box center [287, 145] width 220 height 12
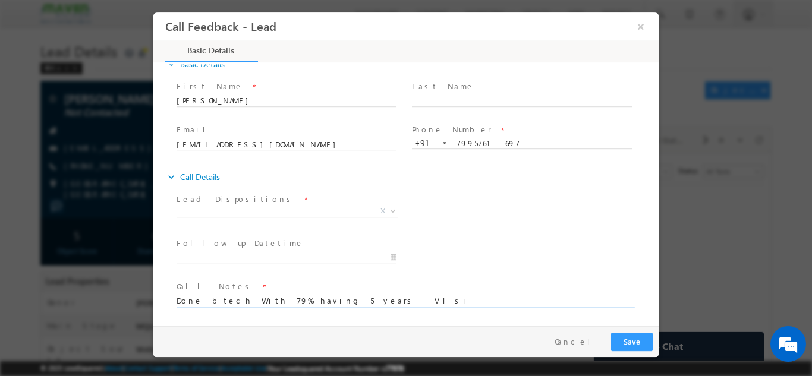
click at [346, 297] on textarea "Done btech With 79% having 5 years Vlsi" at bounding box center [405, 300] width 457 height 14
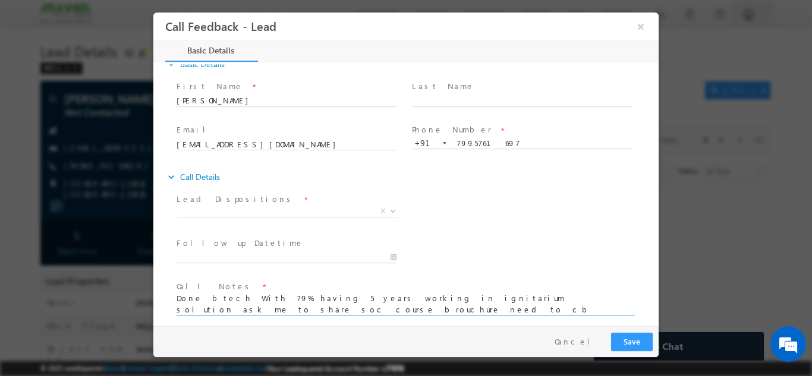
scroll to position [2, 0]
type textarea "Done btech With 79% having 5 years working in ignitarium solution ask me to sha…"
click at [225, 205] on span "X" at bounding box center [288, 211] width 222 height 12
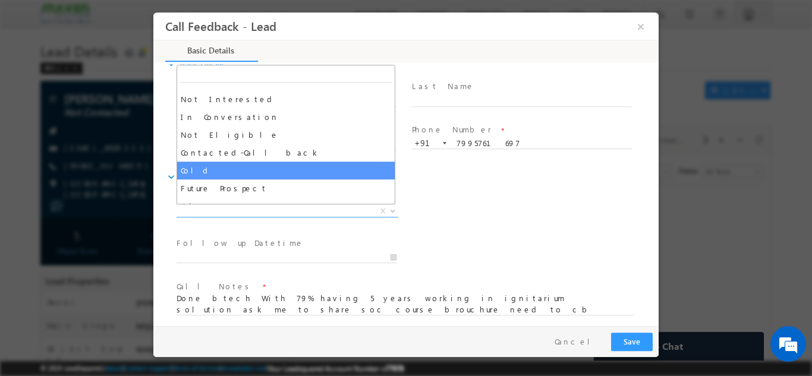
scroll to position [101, 0]
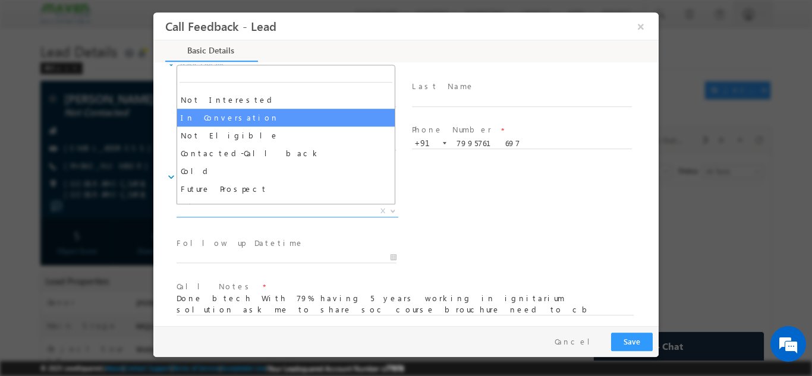
select select "In Conversation"
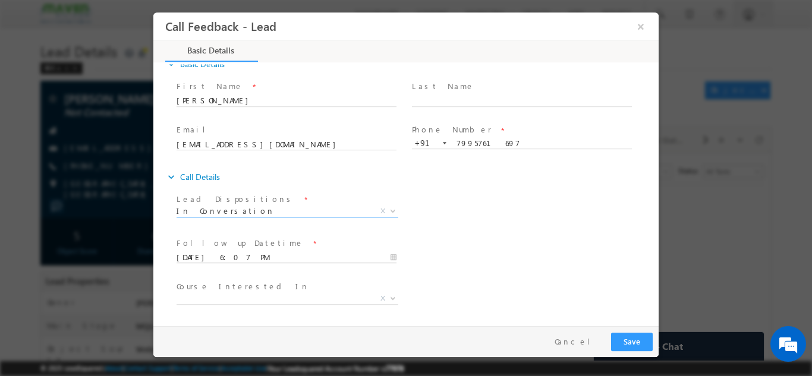
click at [282, 252] on input "[DATE] 6:07 PM" at bounding box center [287, 258] width 220 height 12
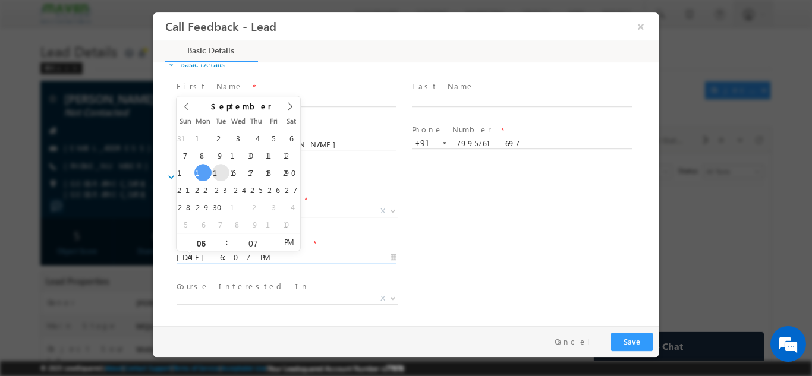
type input "[DATE] 6:07 PM"
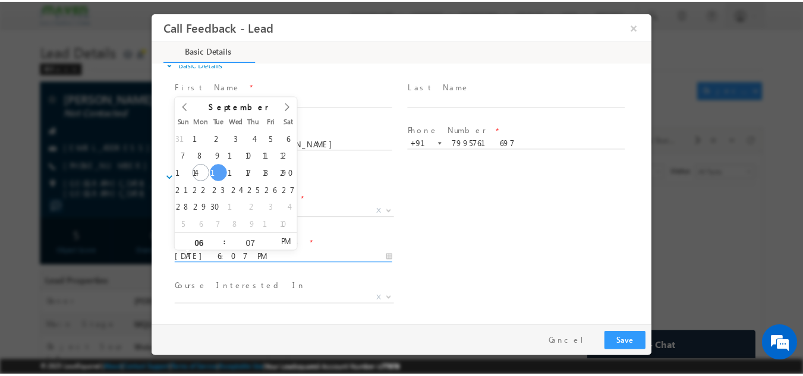
scroll to position [71, 0]
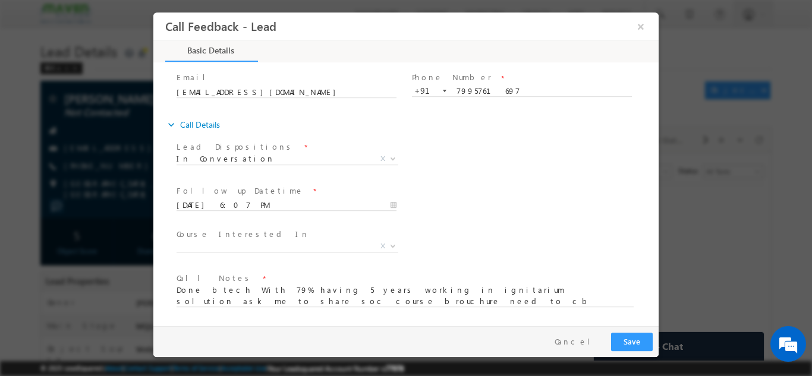
click at [495, 205] on div "Follow up Datetime * [DATE] 6:07 PM Program Type * Long Term Short Term X" at bounding box center [416, 204] width 485 height 44
click at [636, 333] on button "Save" at bounding box center [632, 341] width 42 height 18
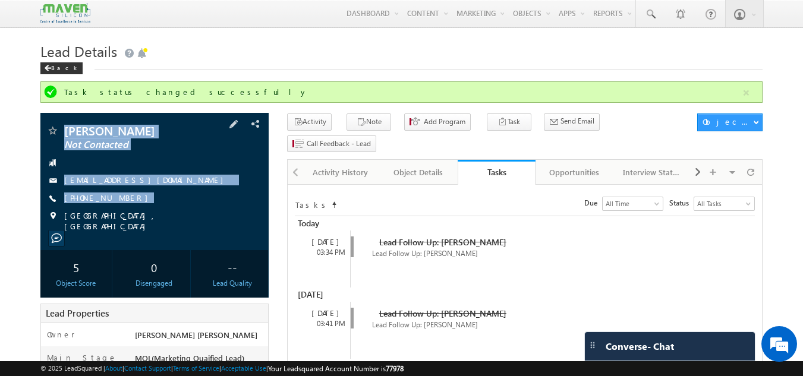
drag, startPoint x: 63, startPoint y: 128, endPoint x: 122, endPoint y: 207, distance: 98.9
click at [122, 207] on div "[PERSON_NAME] Not Contacted [EMAIL_ADDRESS][DOMAIN_NAME] [PHONE_NUMBER]" at bounding box center [154, 178] width 217 height 107
copy div "[PERSON_NAME] Not Contacted [EMAIL_ADDRESS][DOMAIN_NAME] [PHONE_NUMBER]"
